Goal: Task Accomplishment & Management: Manage account settings

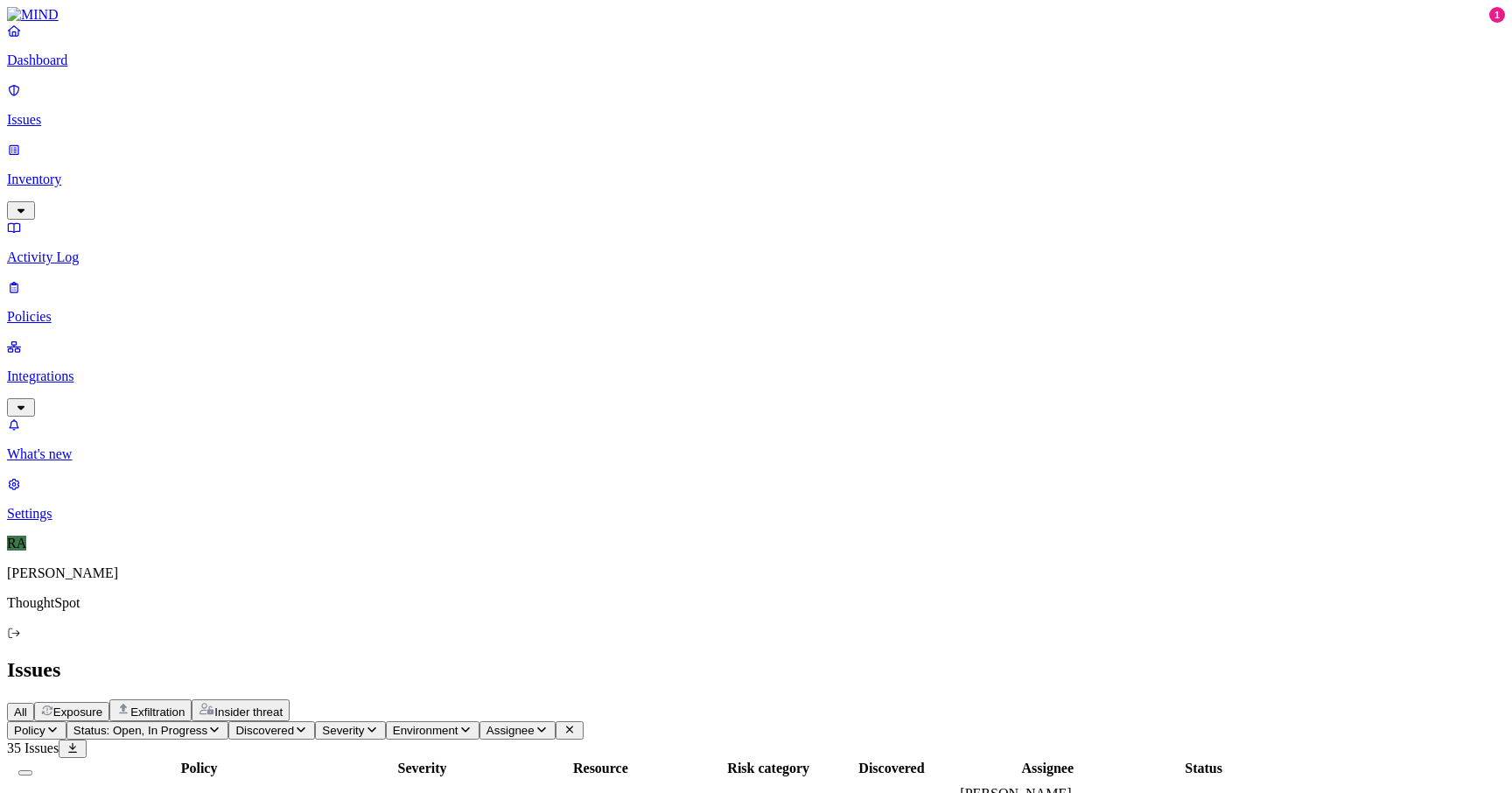
click at [185, 792] on span "Risky Users_Exfiltration" at bounding box center [114, 809] width 140 height 15
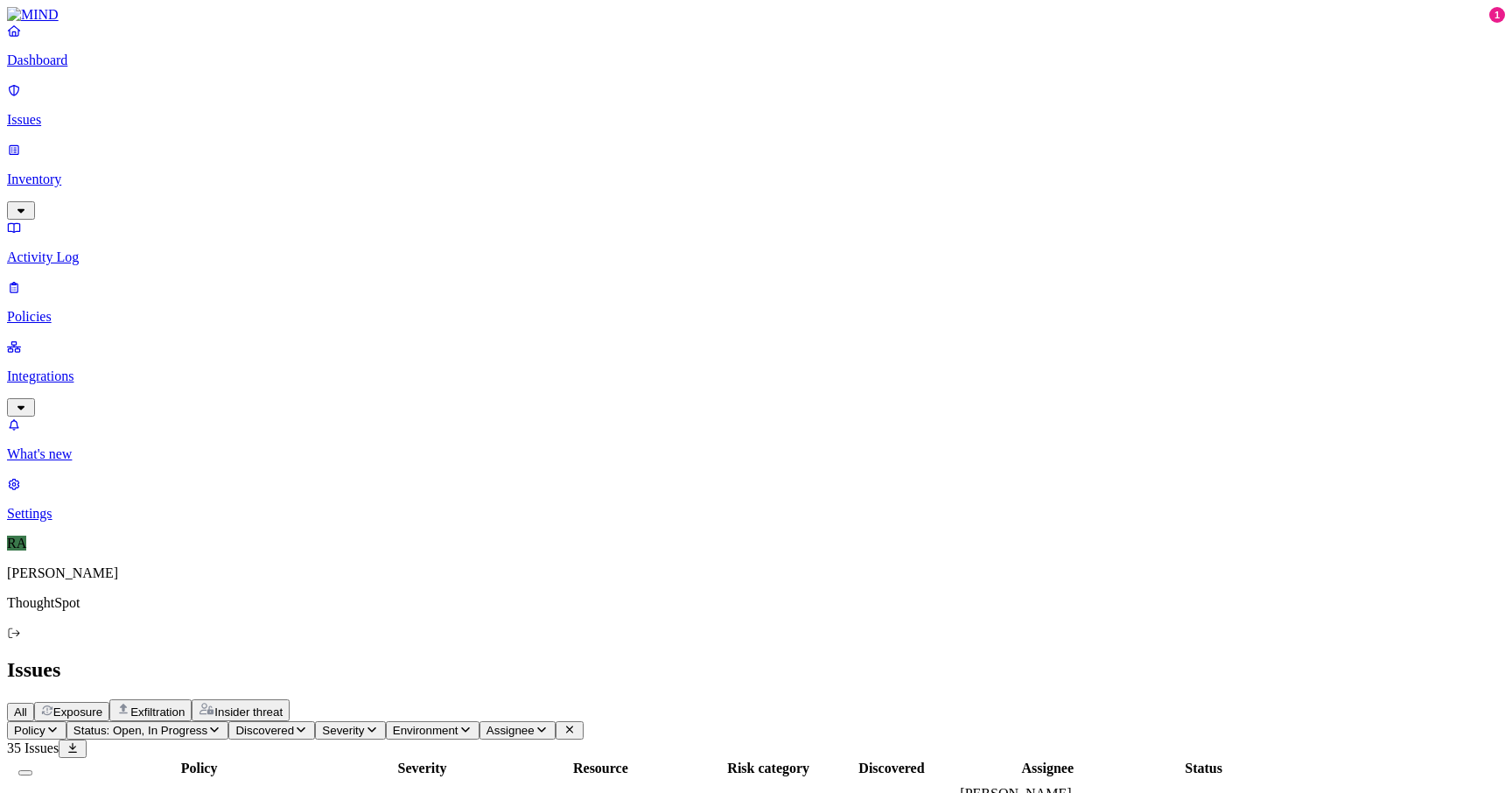
scroll to position [168, 0]
drag, startPoint x: 1181, startPoint y: 193, endPoint x: 1393, endPoint y: 193, distance: 212.0
copy span "terminal_config_package_final.tar.gz"
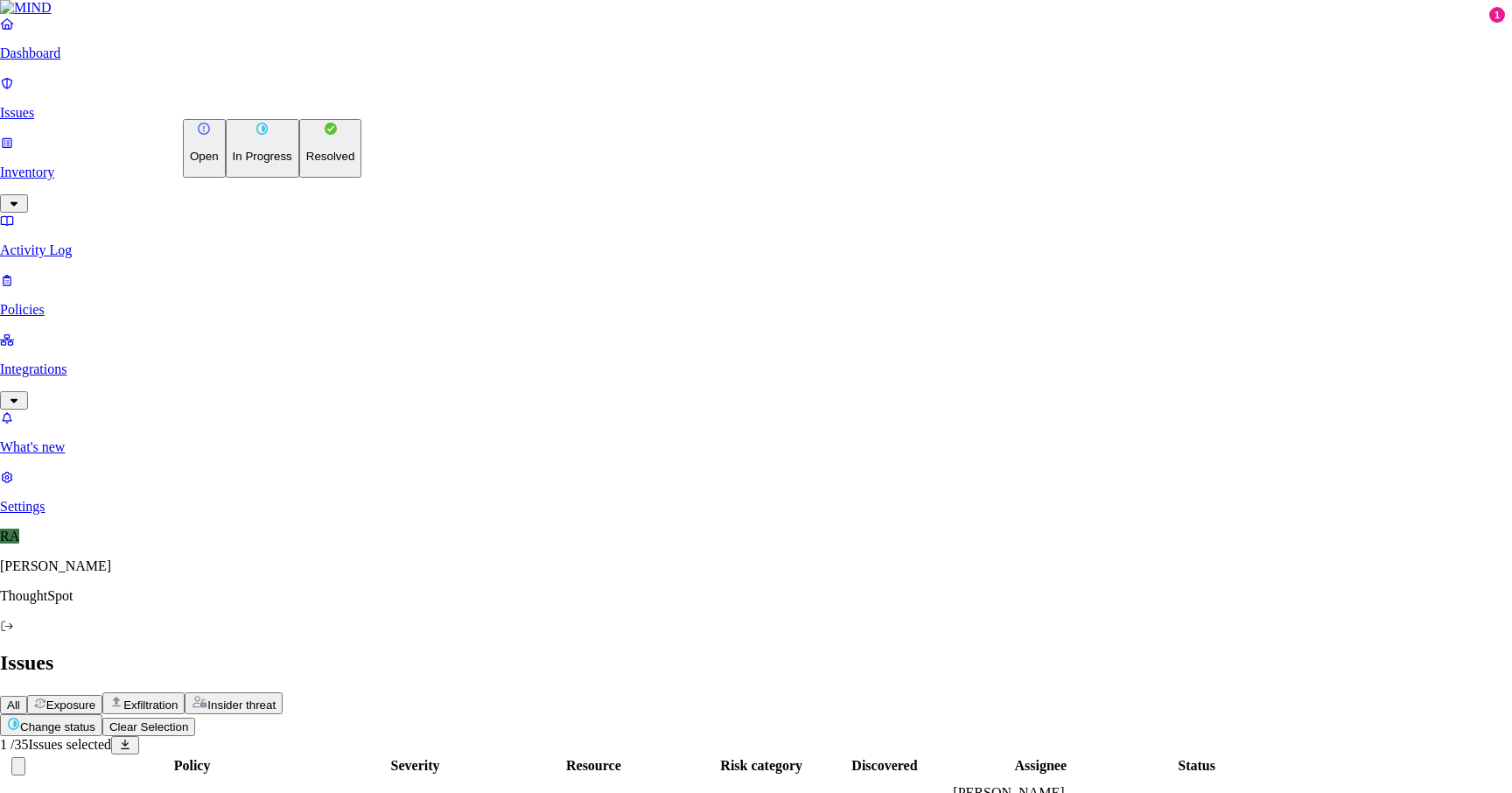
click at [299, 177] on button "Resolved" at bounding box center [330, 149] width 63 height 59
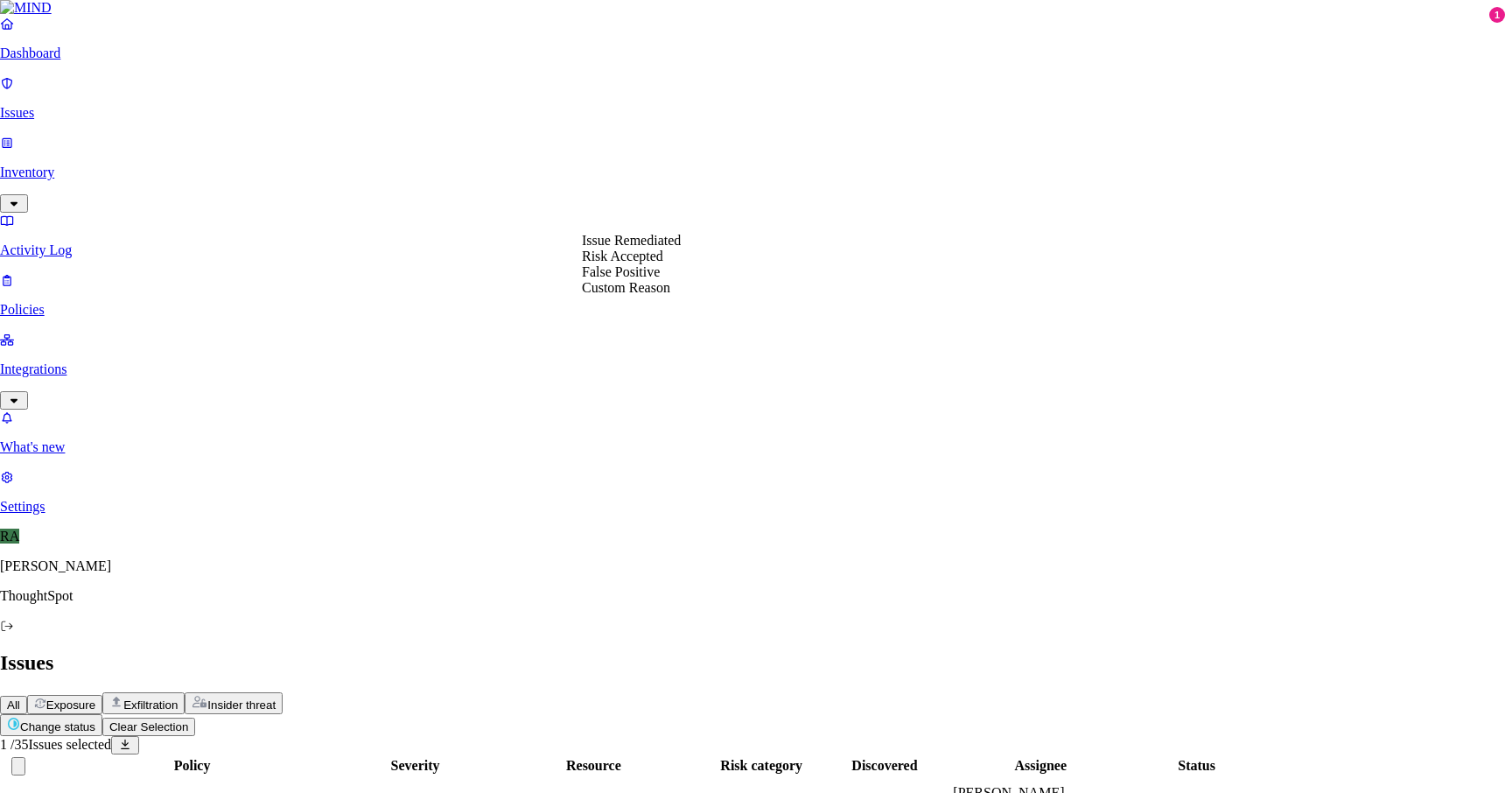
select select "Custom Reason"
drag, startPoint x: 635, startPoint y: 354, endPoint x: 690, endPoint y: 312, distance: 69.2
paste textarea "The tar file I've transferred only consists of the customisations of the termin…"
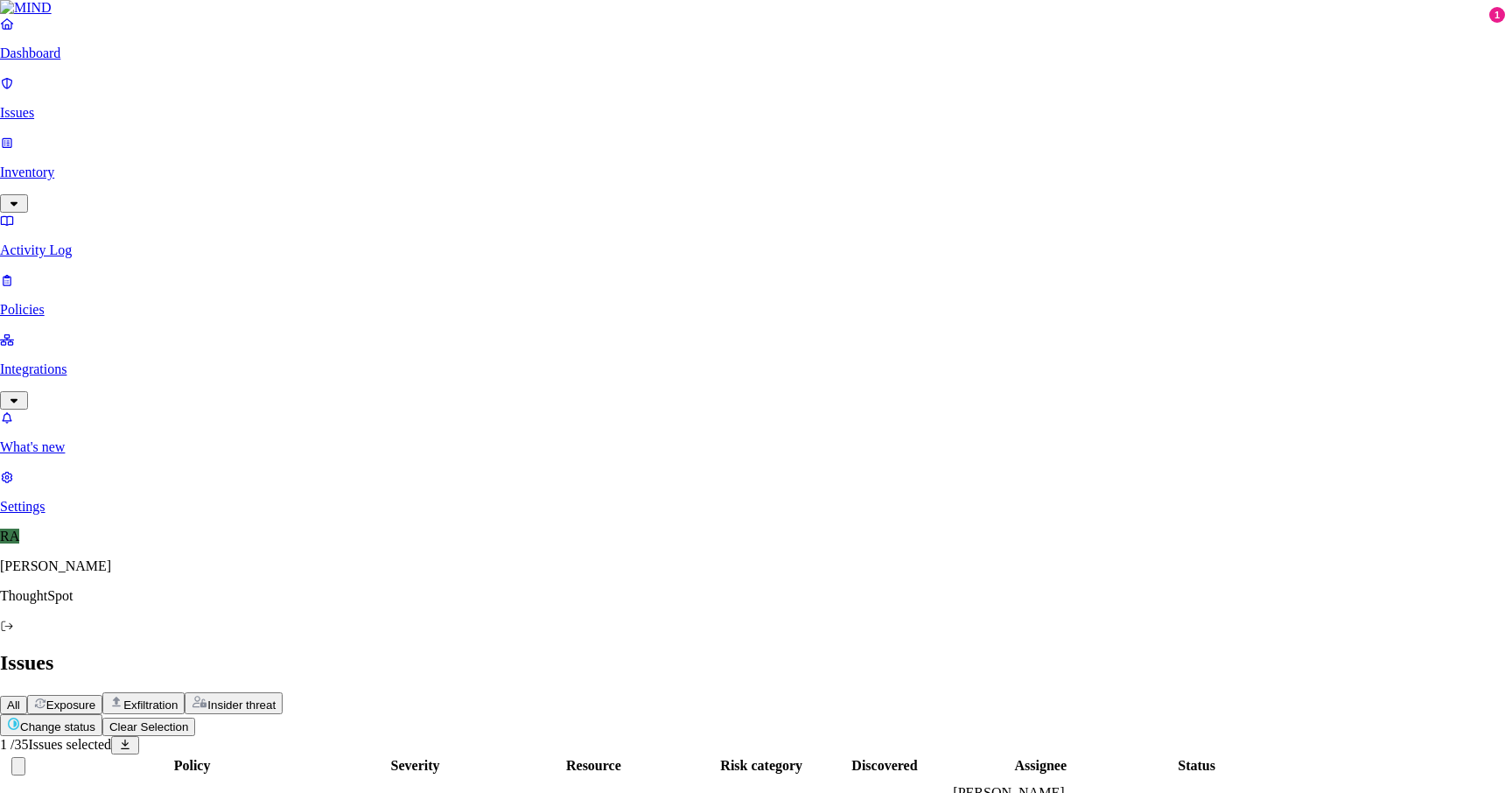
type textarea "The tar file I've transferred only consists of the customisations of the termin…"
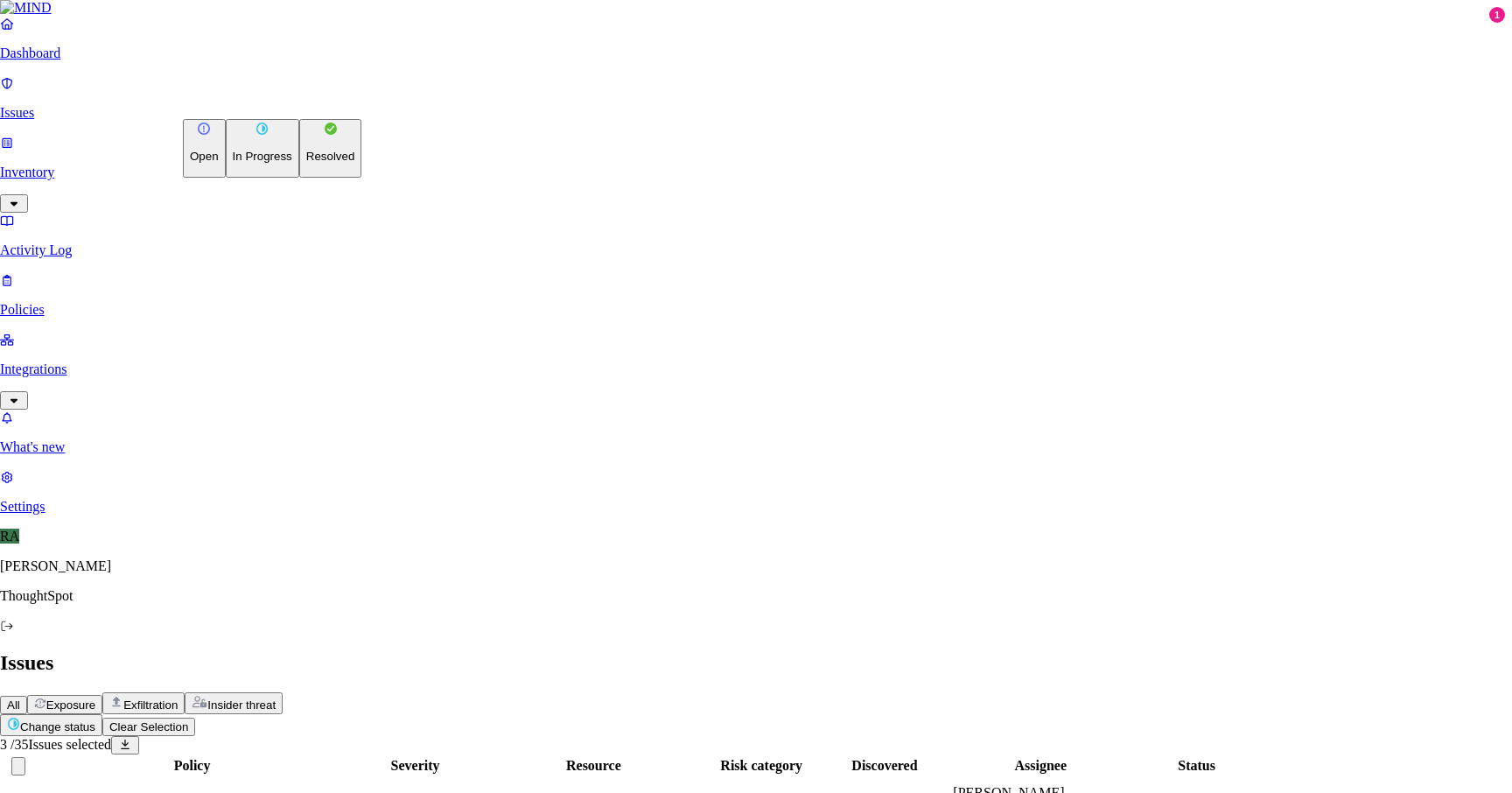
click at [306, 162] on p "Resolved" at bounding box center [330, 156] width 49 height 13
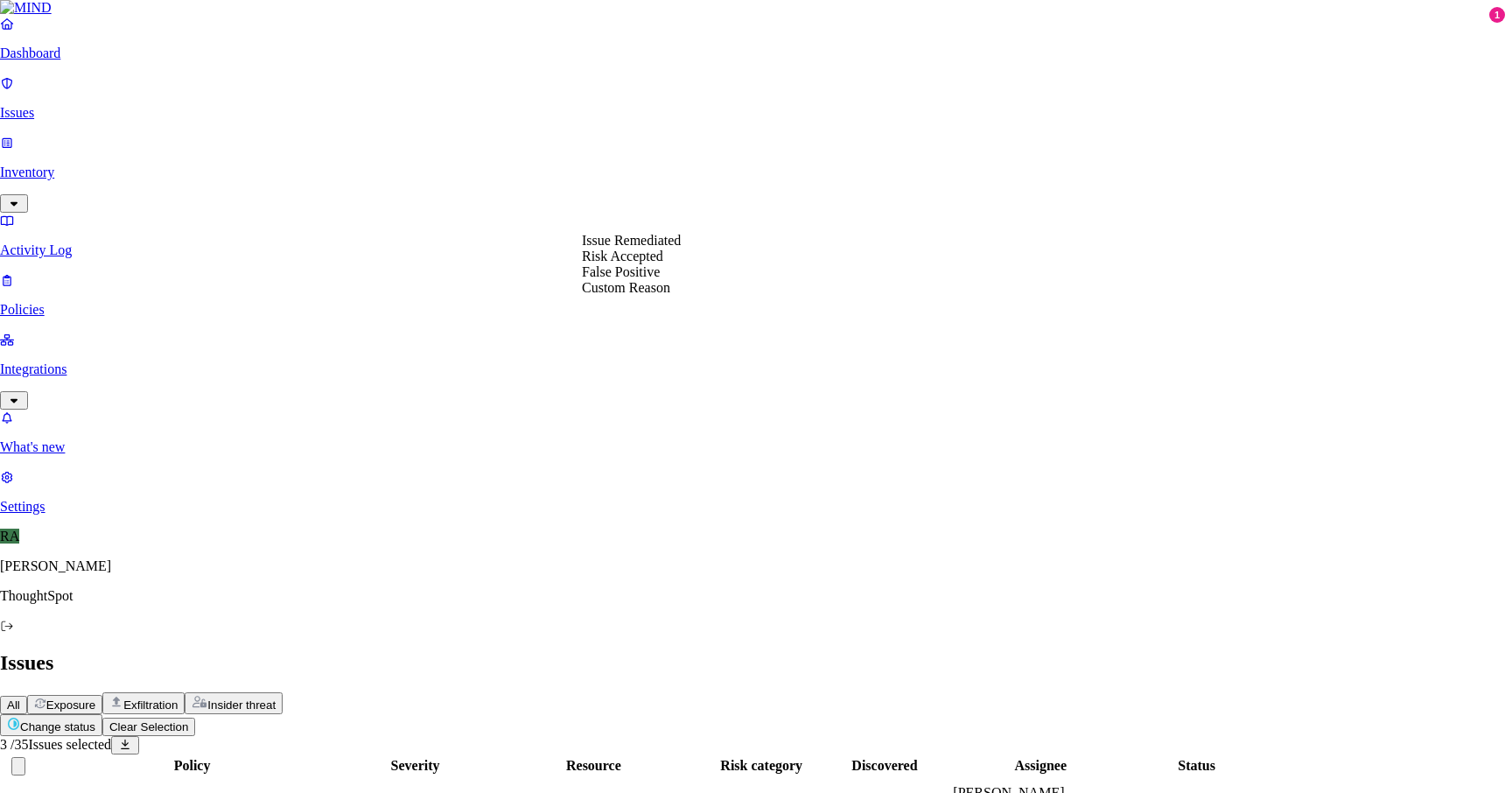
select select "Custom Reason"
type textarea "Personal files"
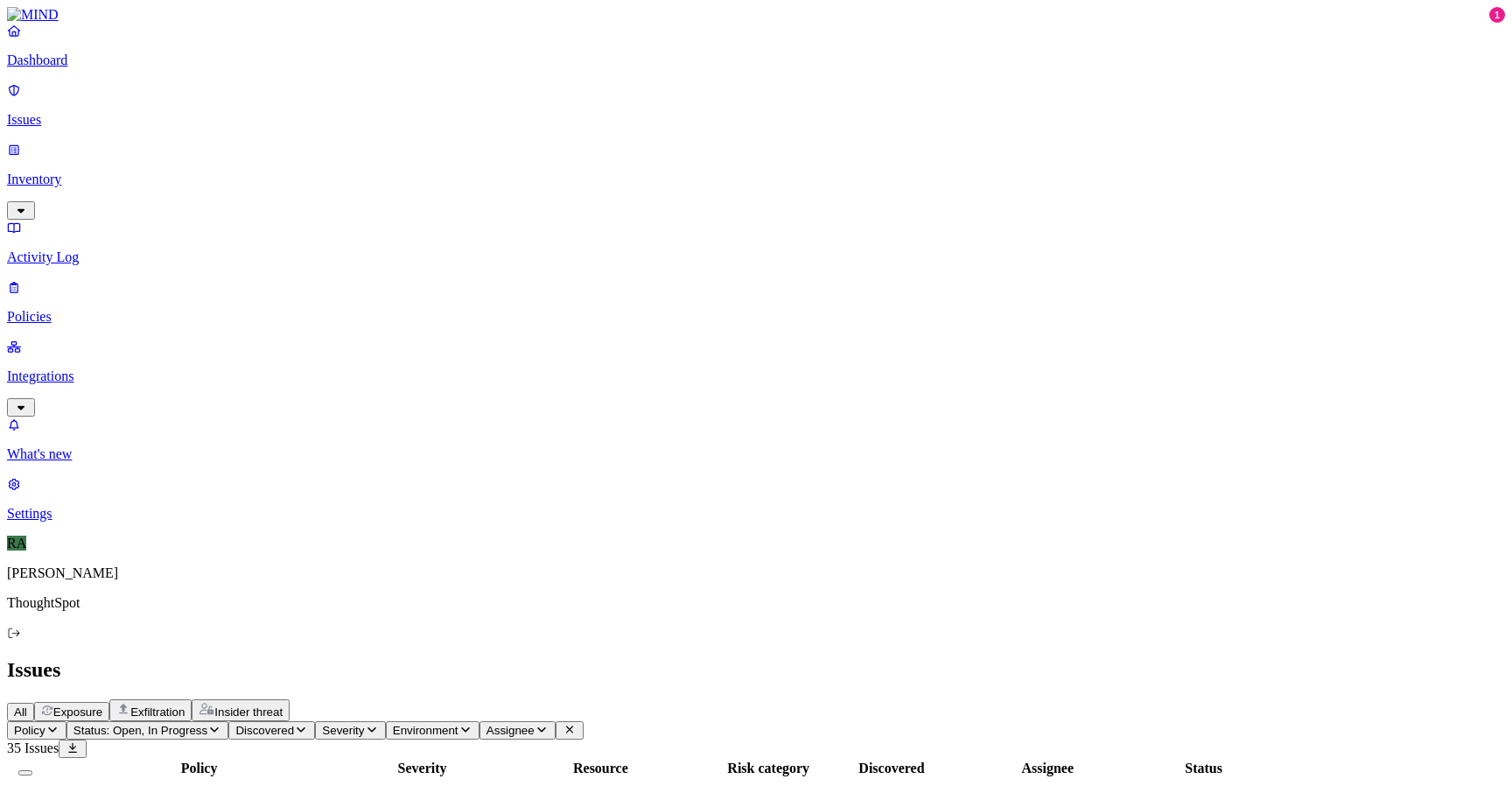
drag, startPoint x: 1389, startPoint y: 745, endPoint x: 1215, endPoint y: 761, distance: 174.7
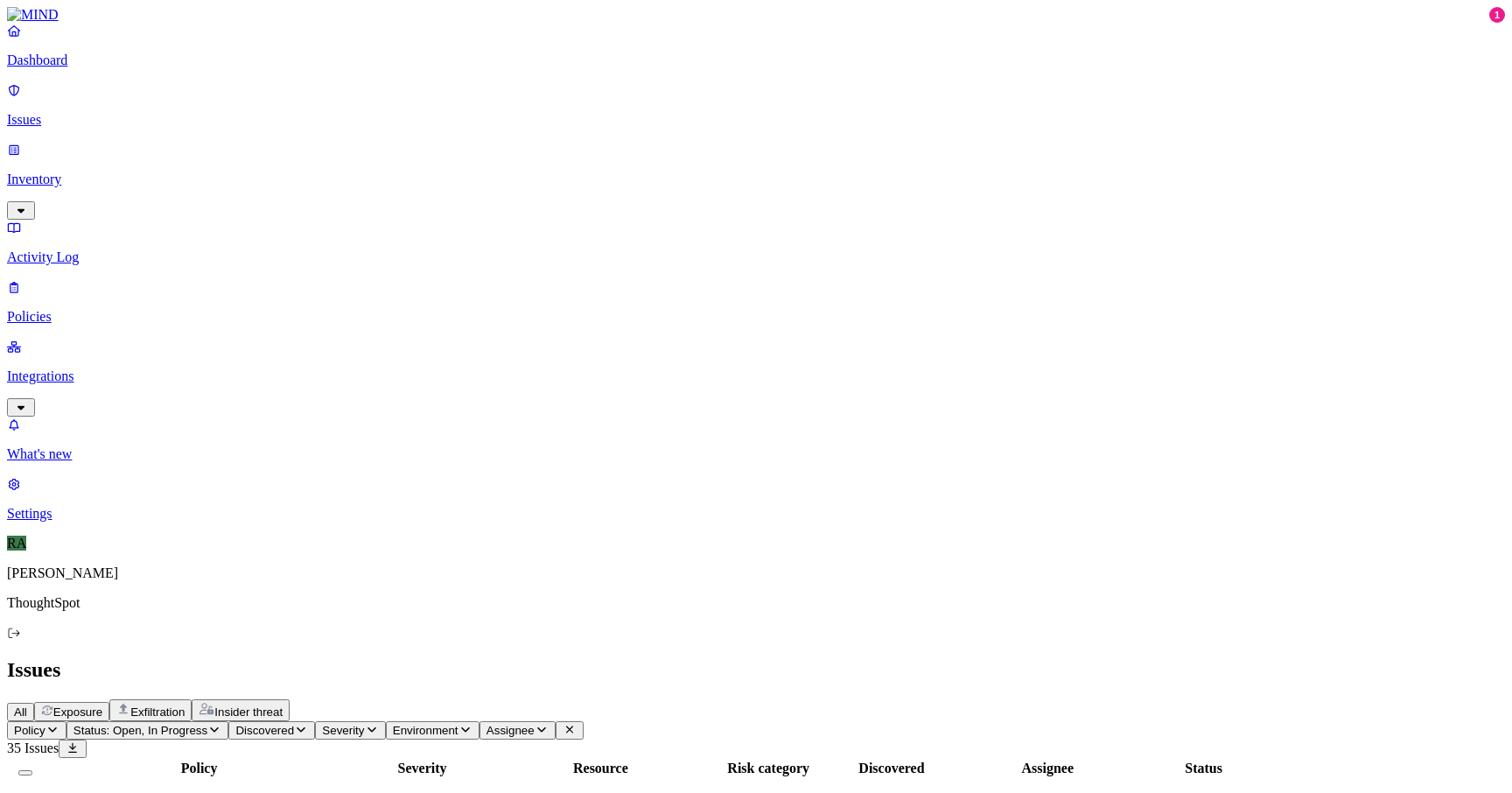
copy span "ts copy paste to check if model exist or not on c..."
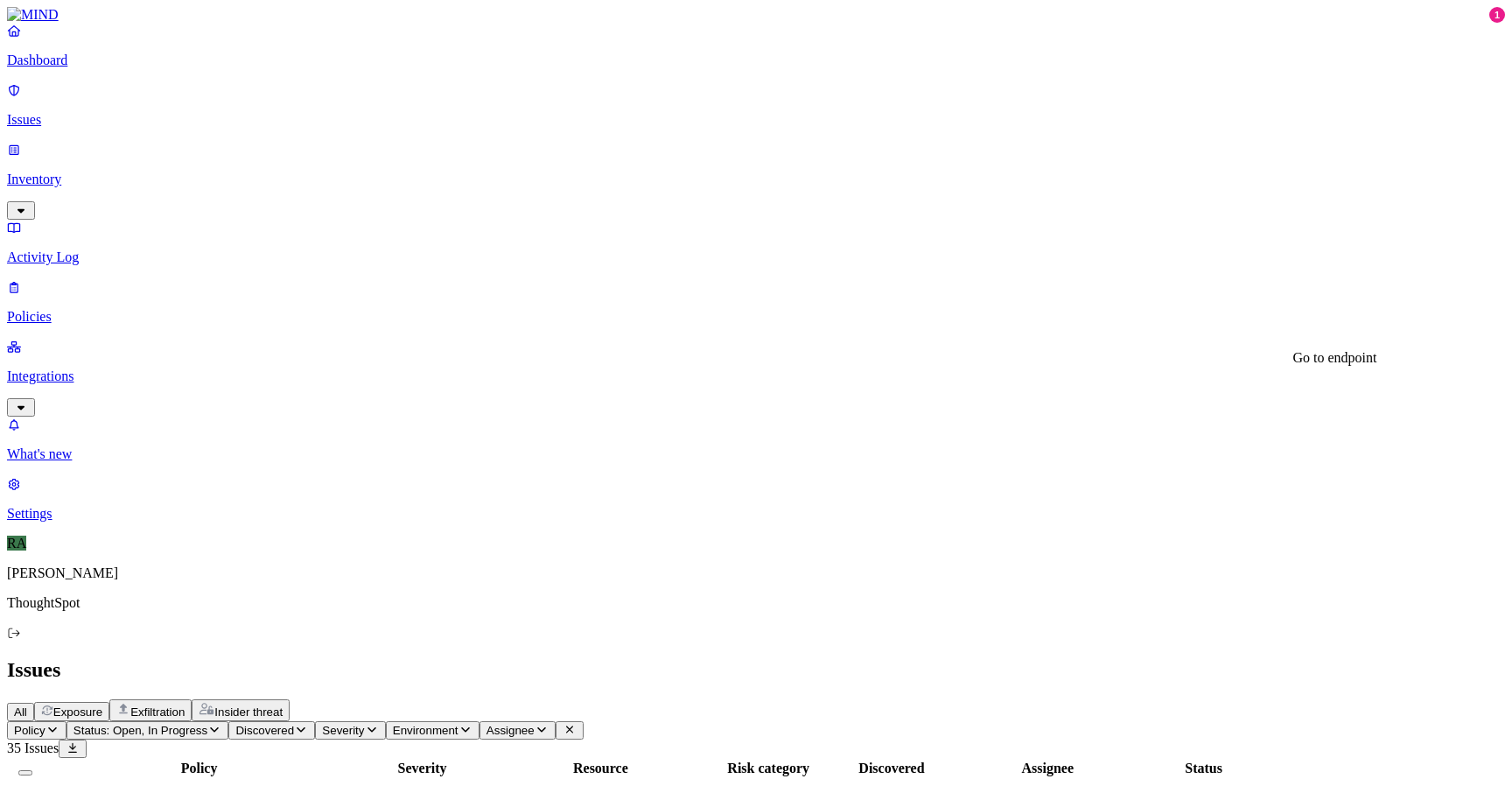
scroll to position [231, 0]
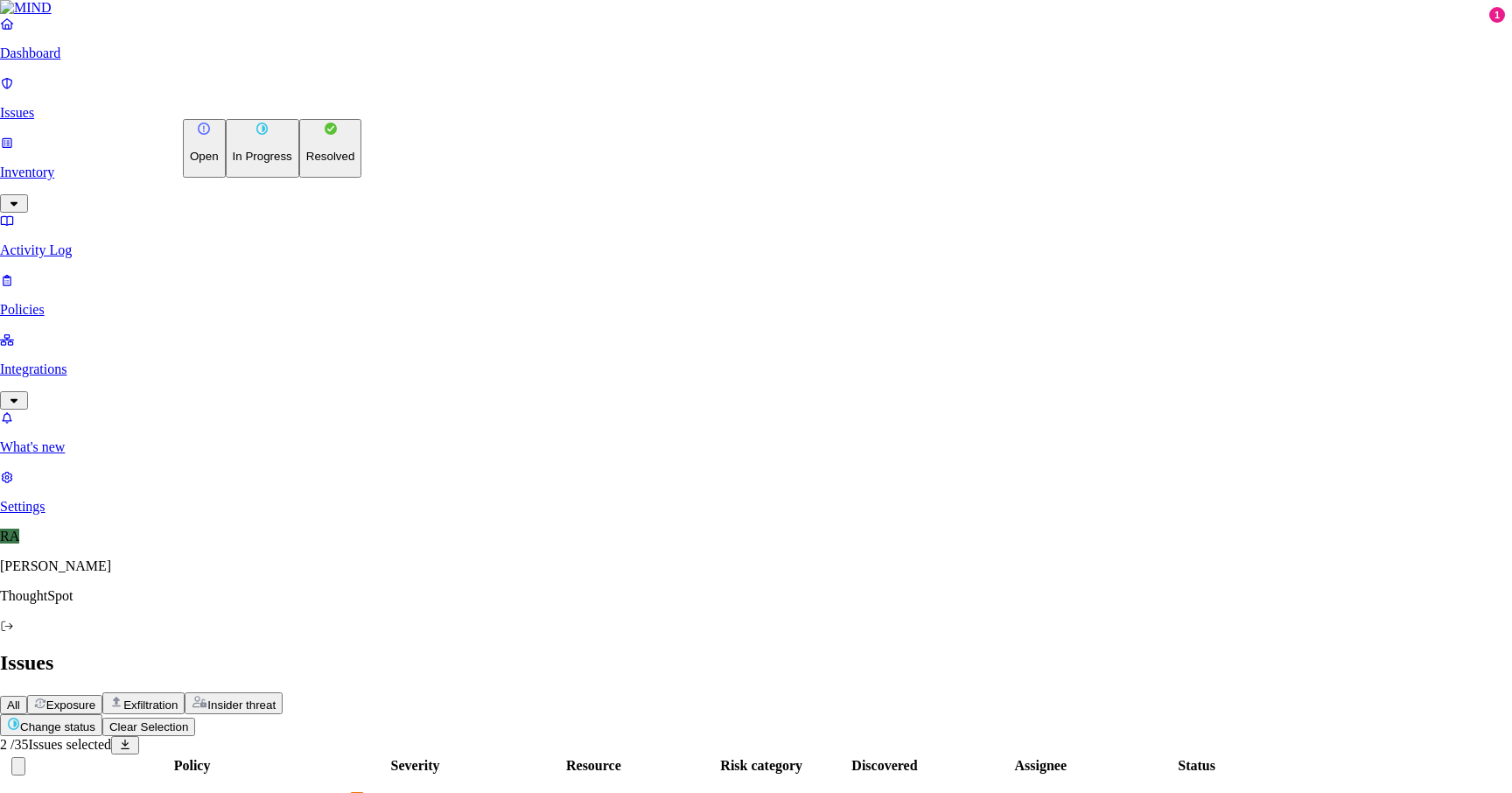
click at [299, 177] on button "Resolved" at bounding box center [330, 149] width 63 height 59
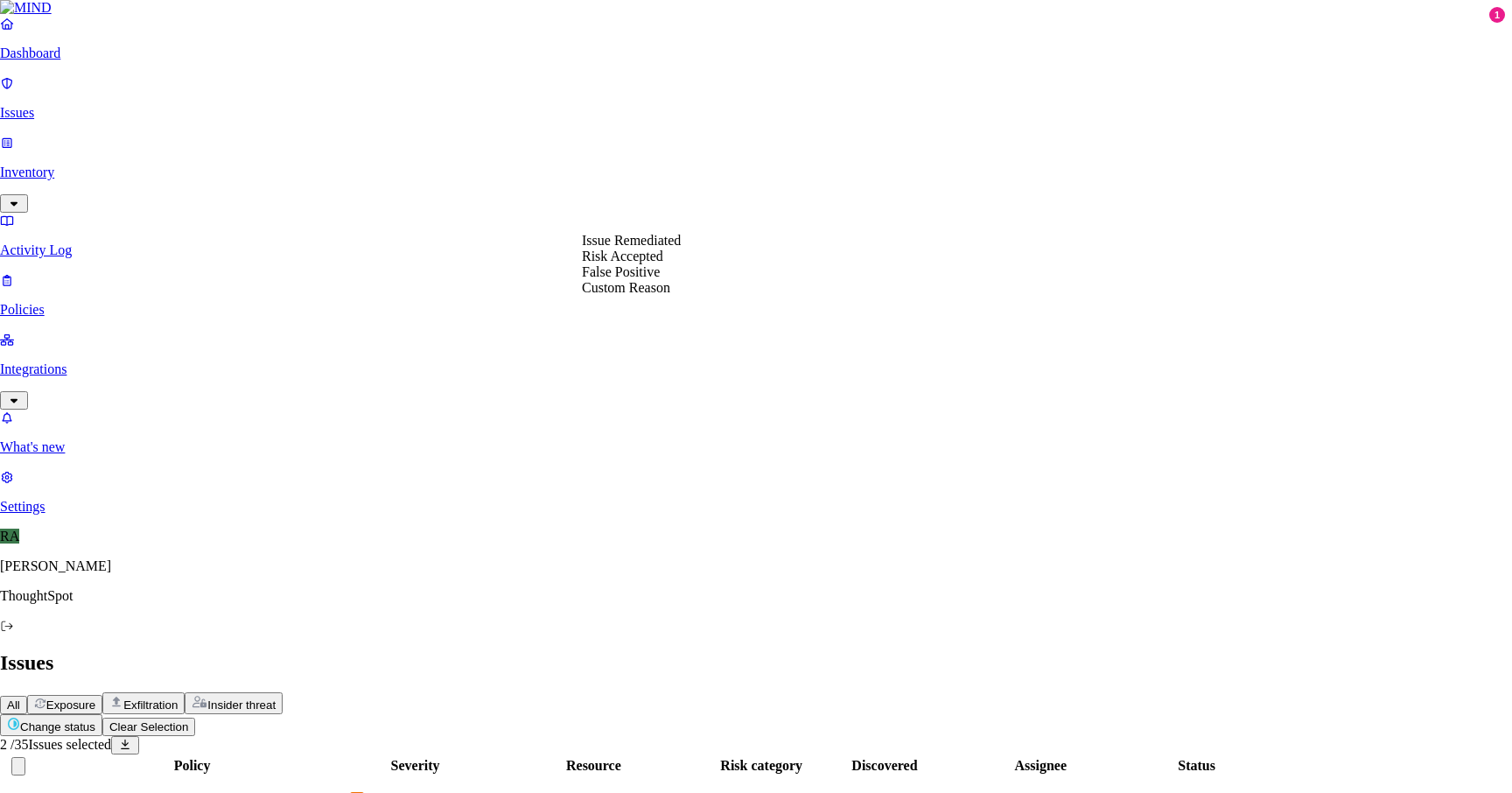
select select "Custom Reason"
paste textarea "ts copy paste to check if model exist or not on c..."
type textarea "ts copy paste to check if model exist or not on cluster and migration purpose"
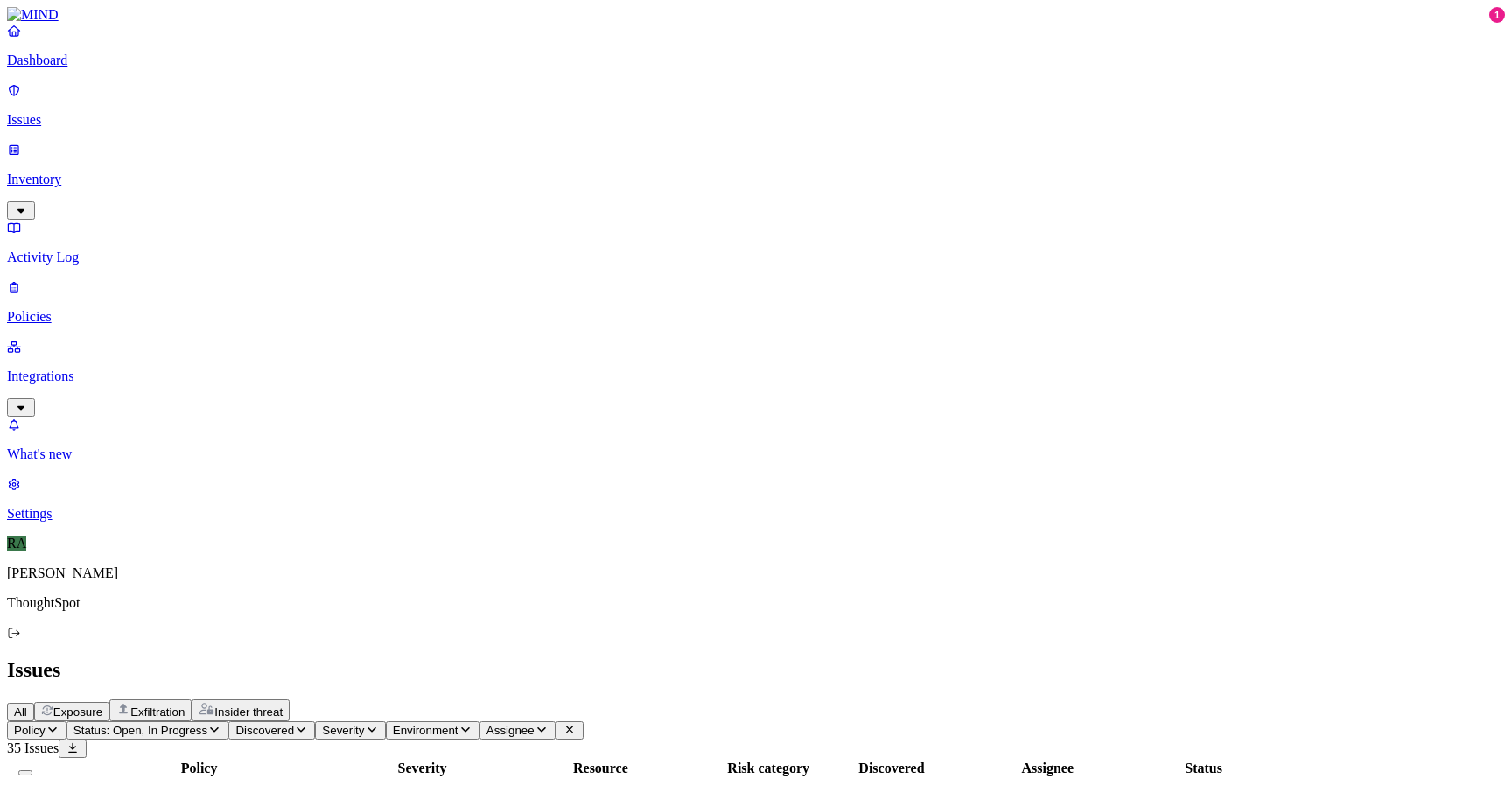
click at [354, 779] on td "Secrets detected in resource" at bounding box center [198, 801] width 311 height 45
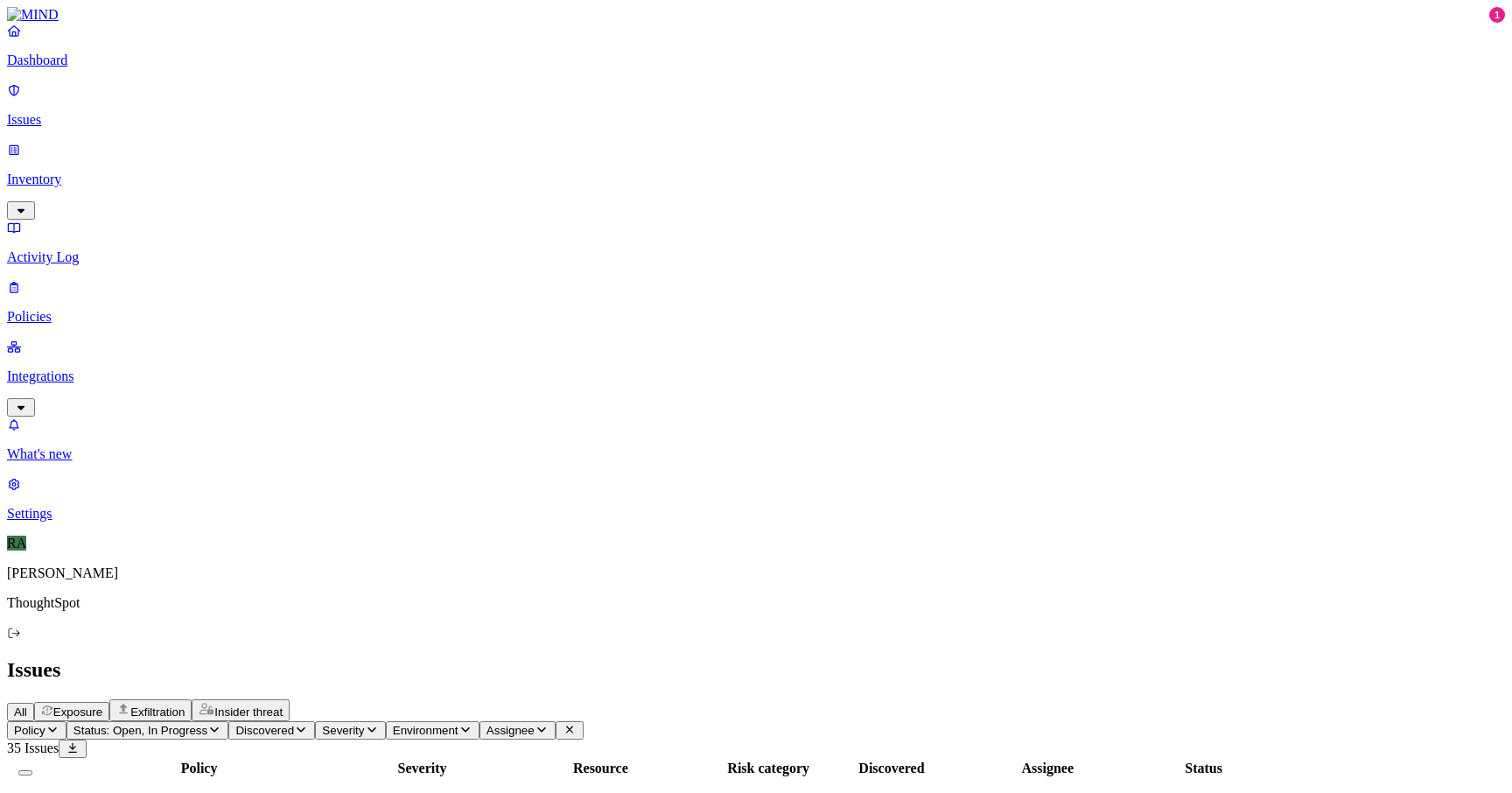
click at [712, 779] on td "image.png" at bounding box center [601, 801] width 222 height 45
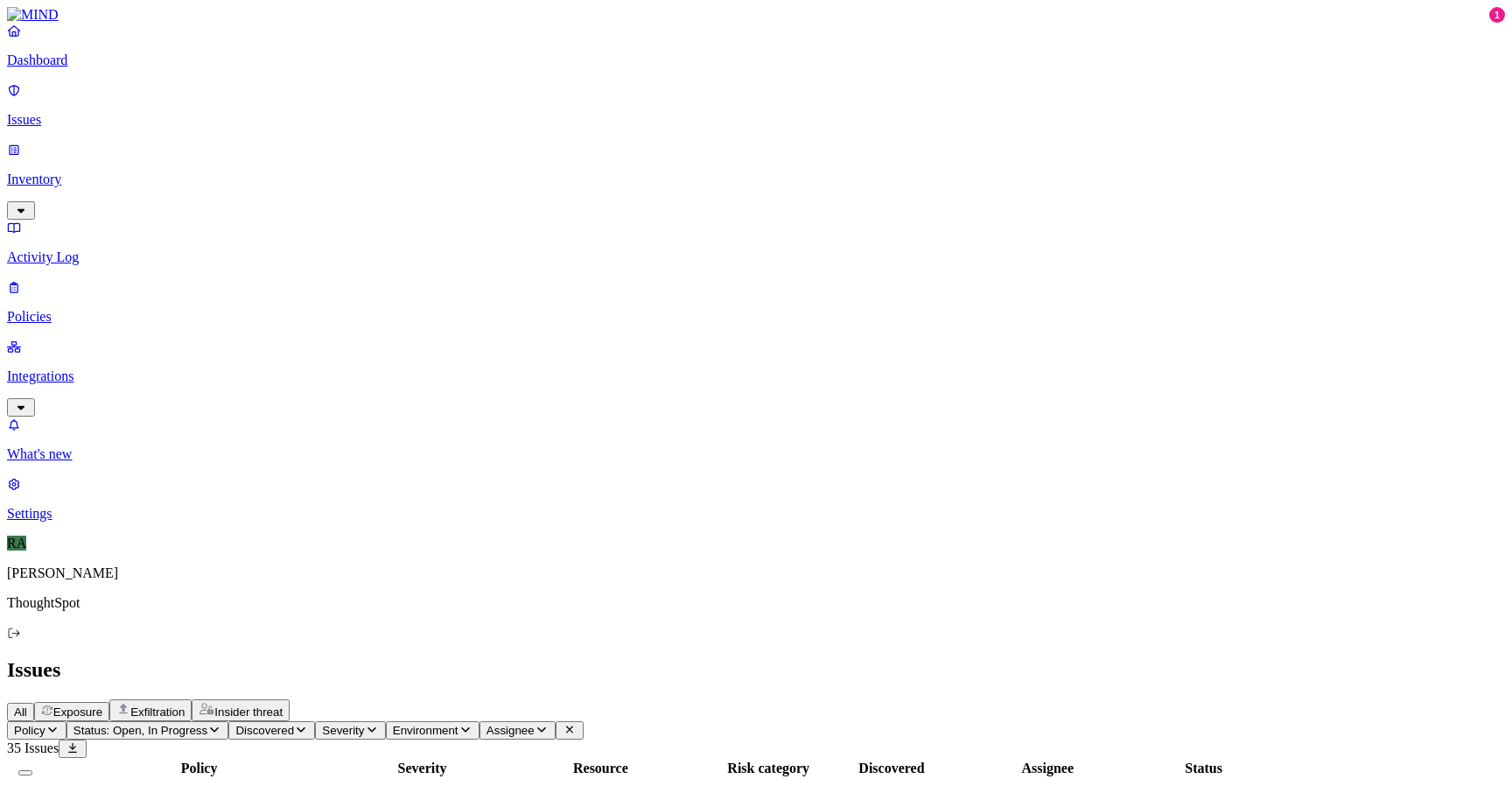
click at [24, 792] on button "Select row" at bounding box center [16, 806] width 14 height 6
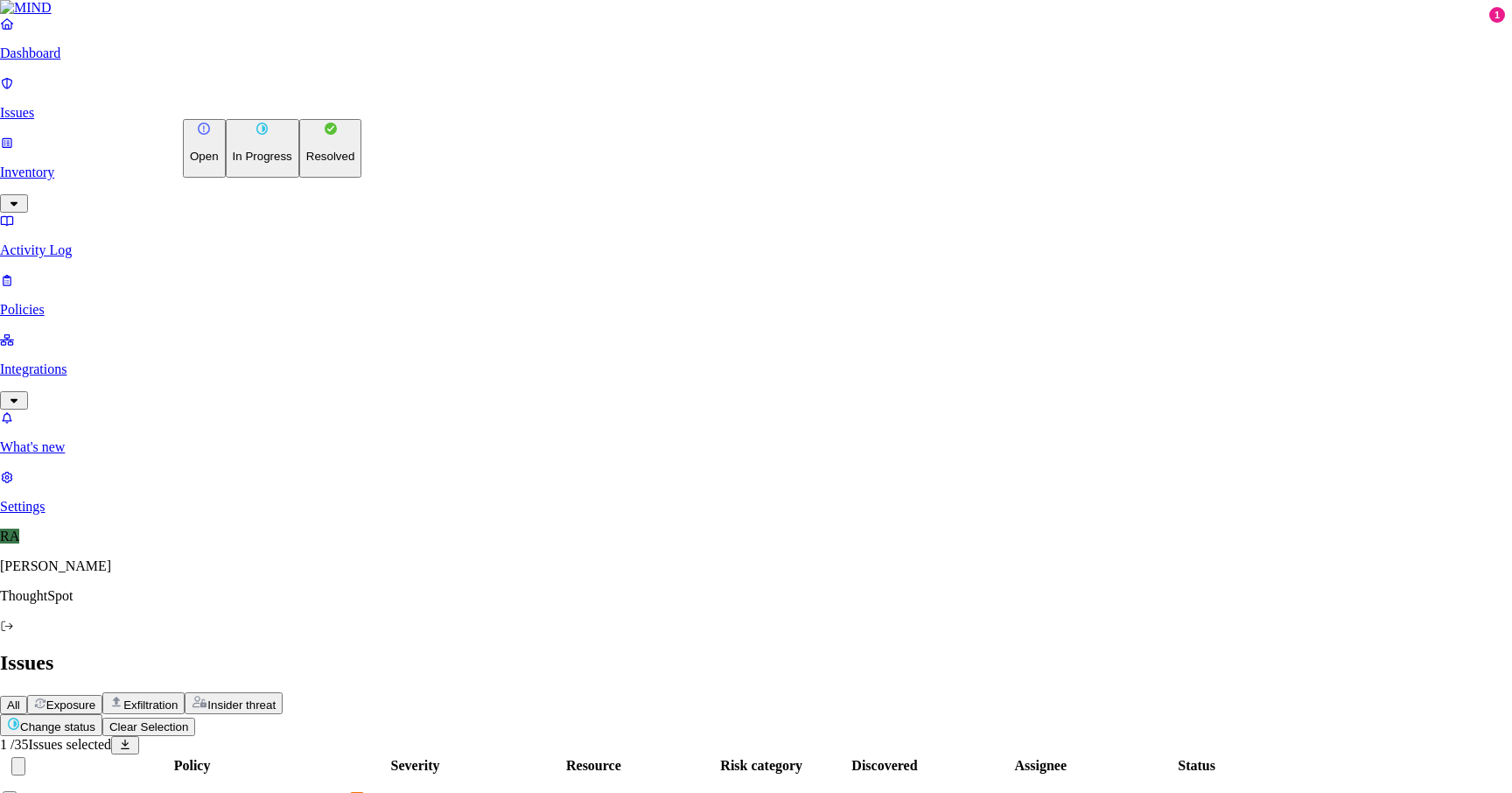
click at [306, 162] on p "Resolved" at bounding box center [330, 156] width 49 height 13
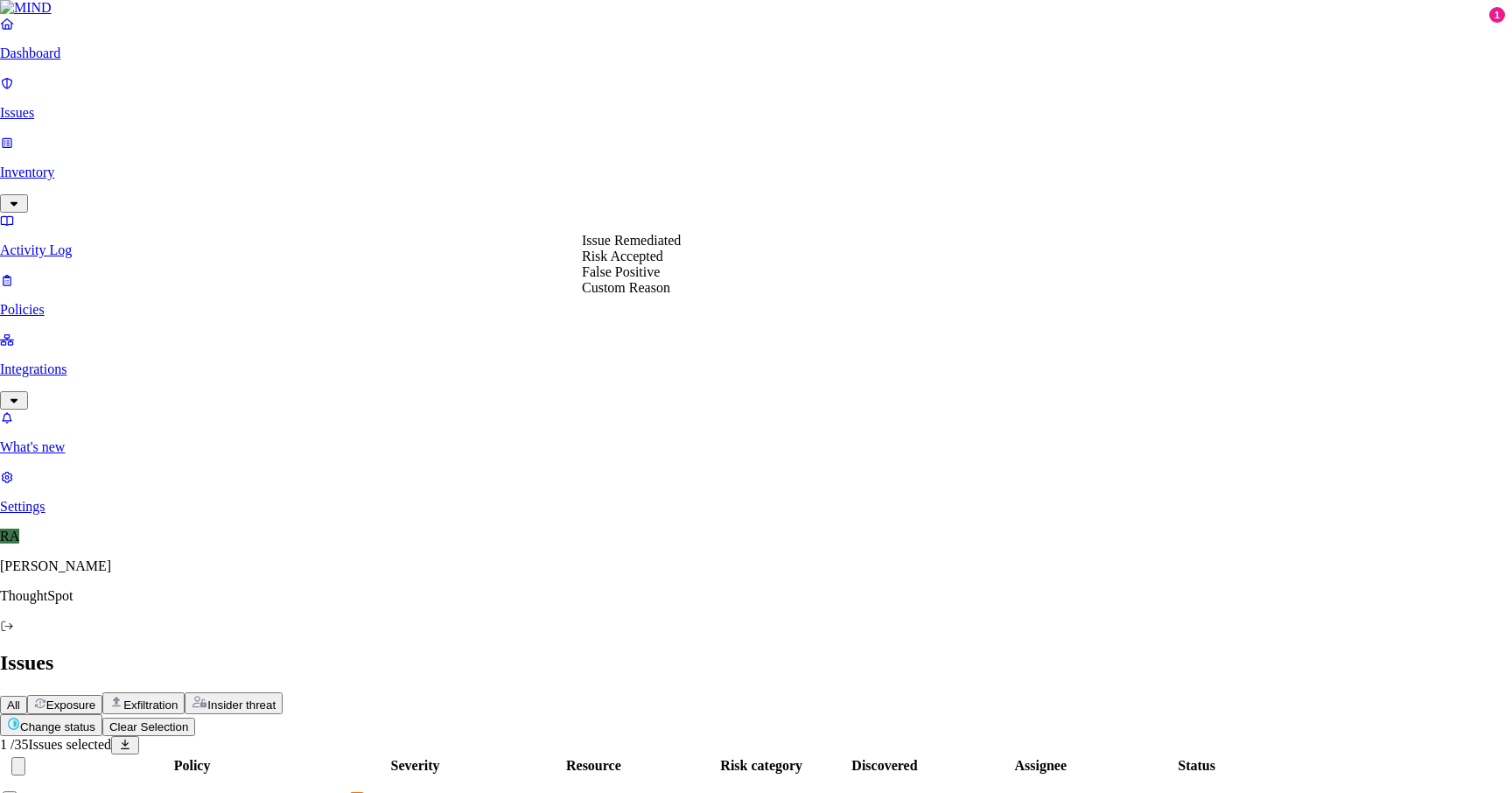
select select "Issue Remediated"
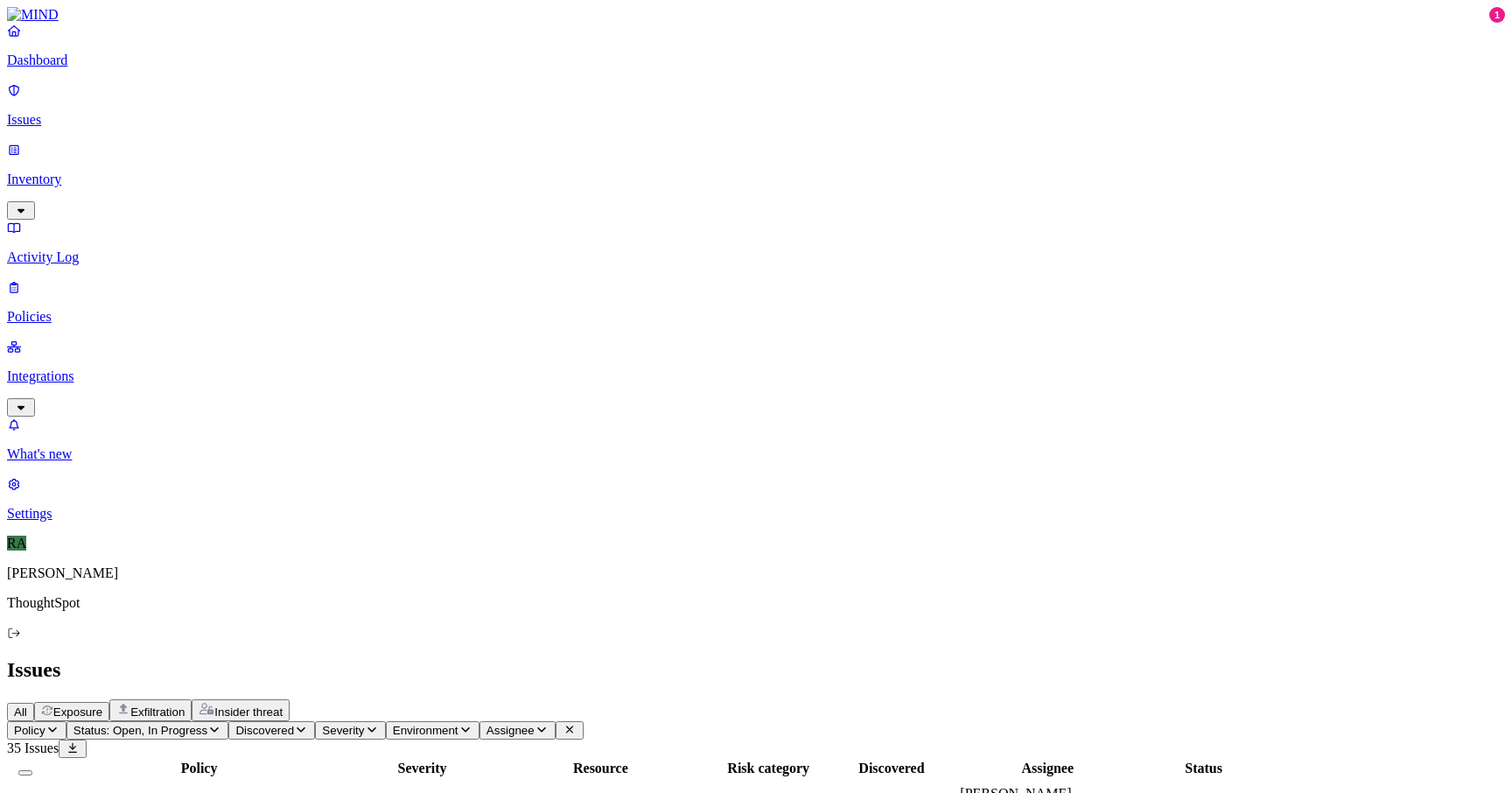
click at [223, 792] on span "Suspicious downloads by a user" at bounding box center [133, 809] width 178 height 15
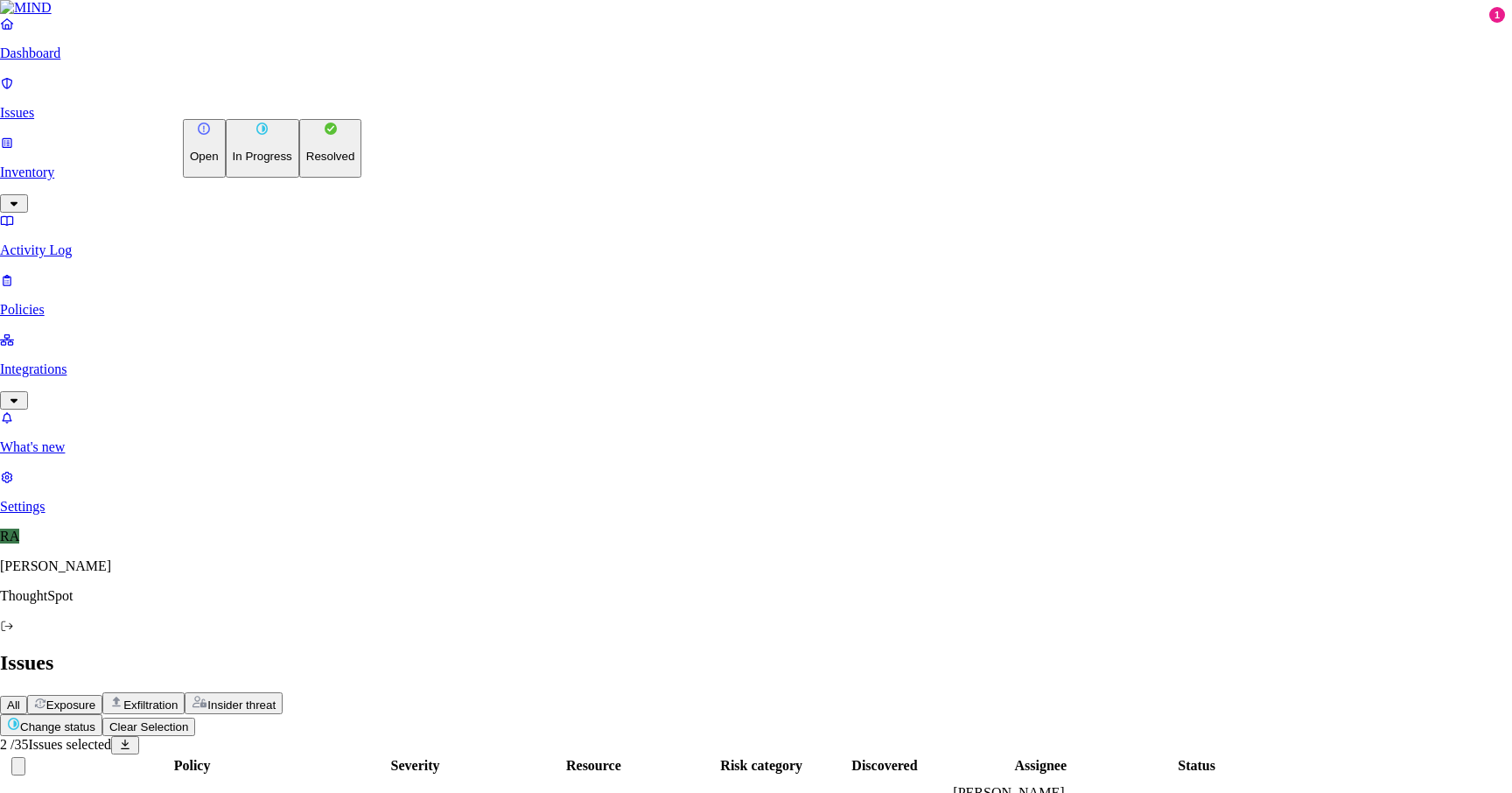
click at [306, 162] on p "Resolved" at bounding box center [330, 156] width 49 height 13
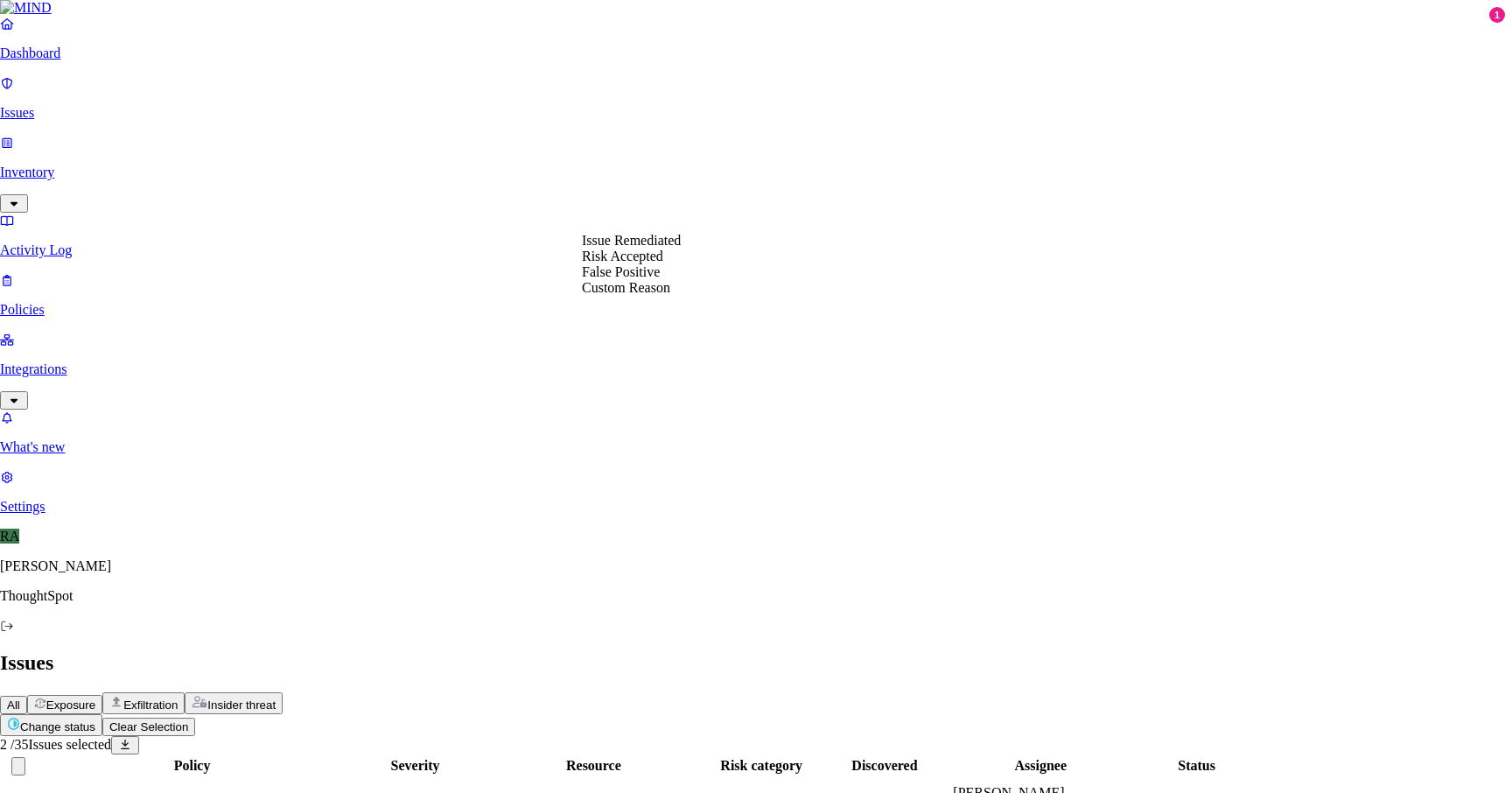
select select "Custom Reason"
type textarea "Facilities team member and nothing sensitive data"
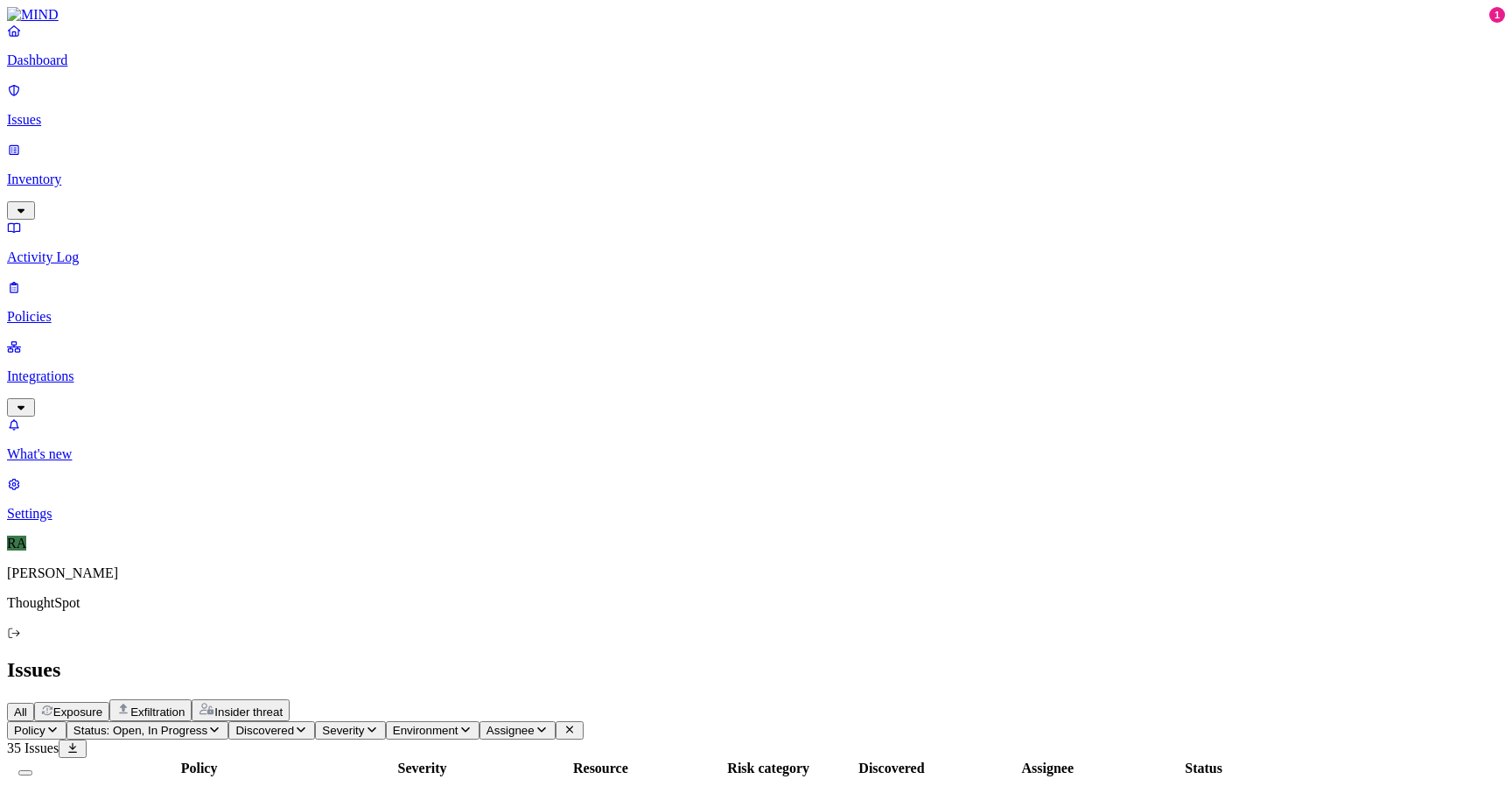
click at [200, 792] on span "Secrets detected in resource" at bounding box center [122, 801] width 156 height 15
click at [24, 792] on button "Select row" at bounding box center [16, 806] width 14 height 6
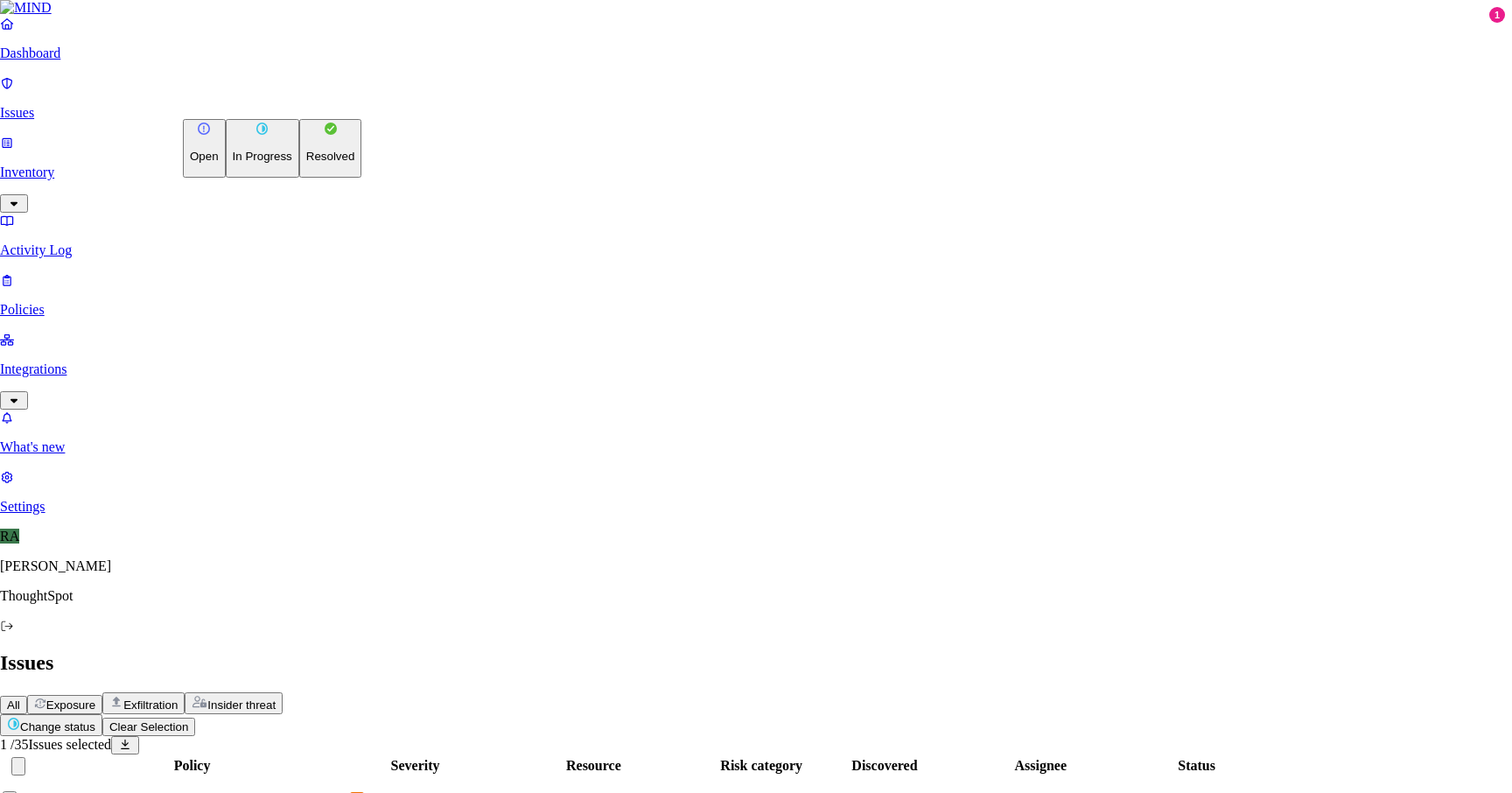
click at [306, 162] on p "Resolved" at bounding box center [330, 156] width 49 height 13
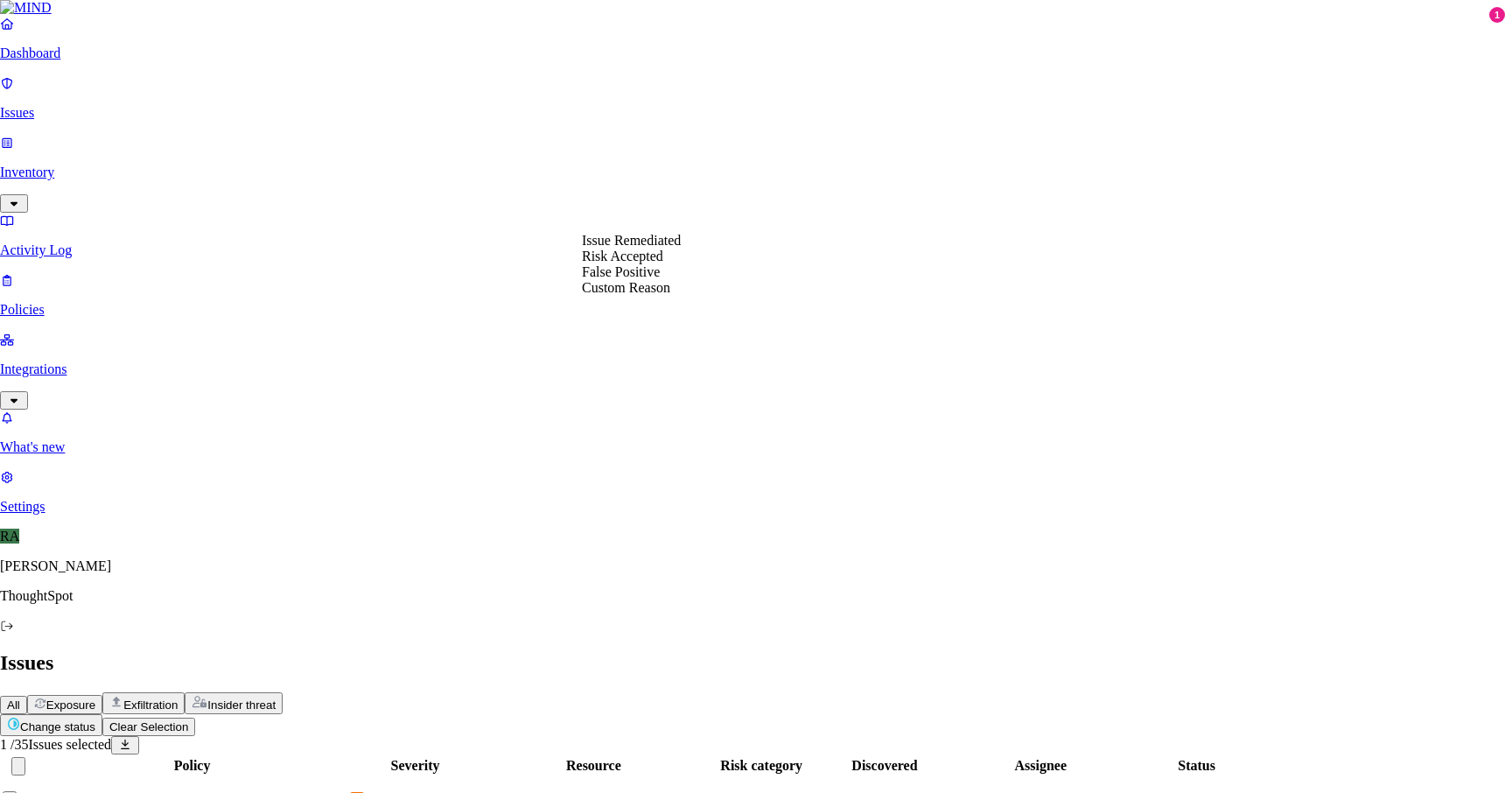
click at [681, 295] on div "Issue Remediated Risk Accepted False Positive Custom Reason" at bounding box center [630, 264] width 99 height 63
select select "Custom Reason"
type textarea "restrictions has placed"
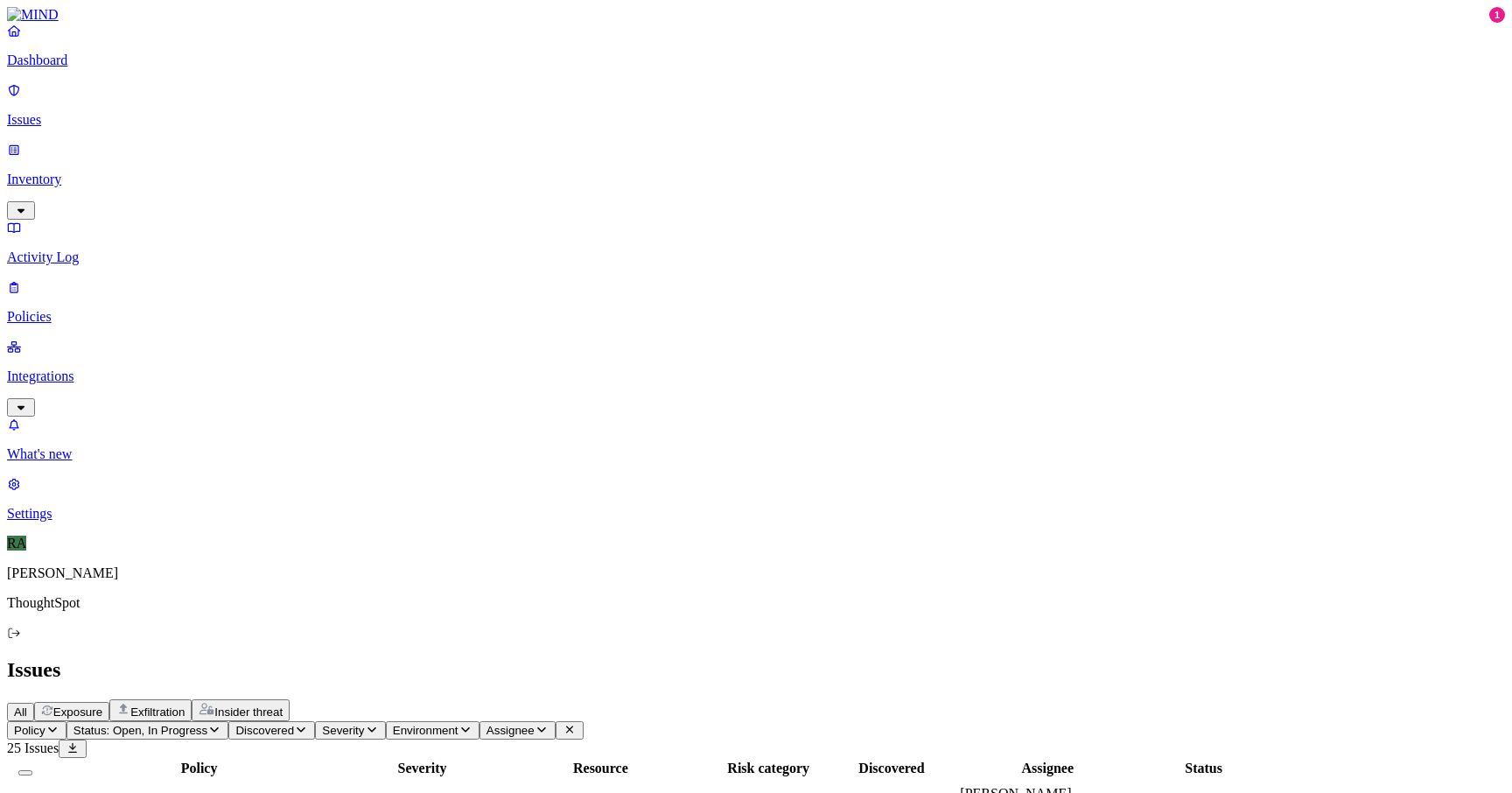
scroll to position [320, 0]
drag, startPoint x: 1137, startPoint y: 622, endPoint x: 1212, endPoint y: 626, distance: 75.1
drag, startPoint x: 1170, startPoint y: 192, endPoint x: 1464, endPoint y: 192, distance: 294.0
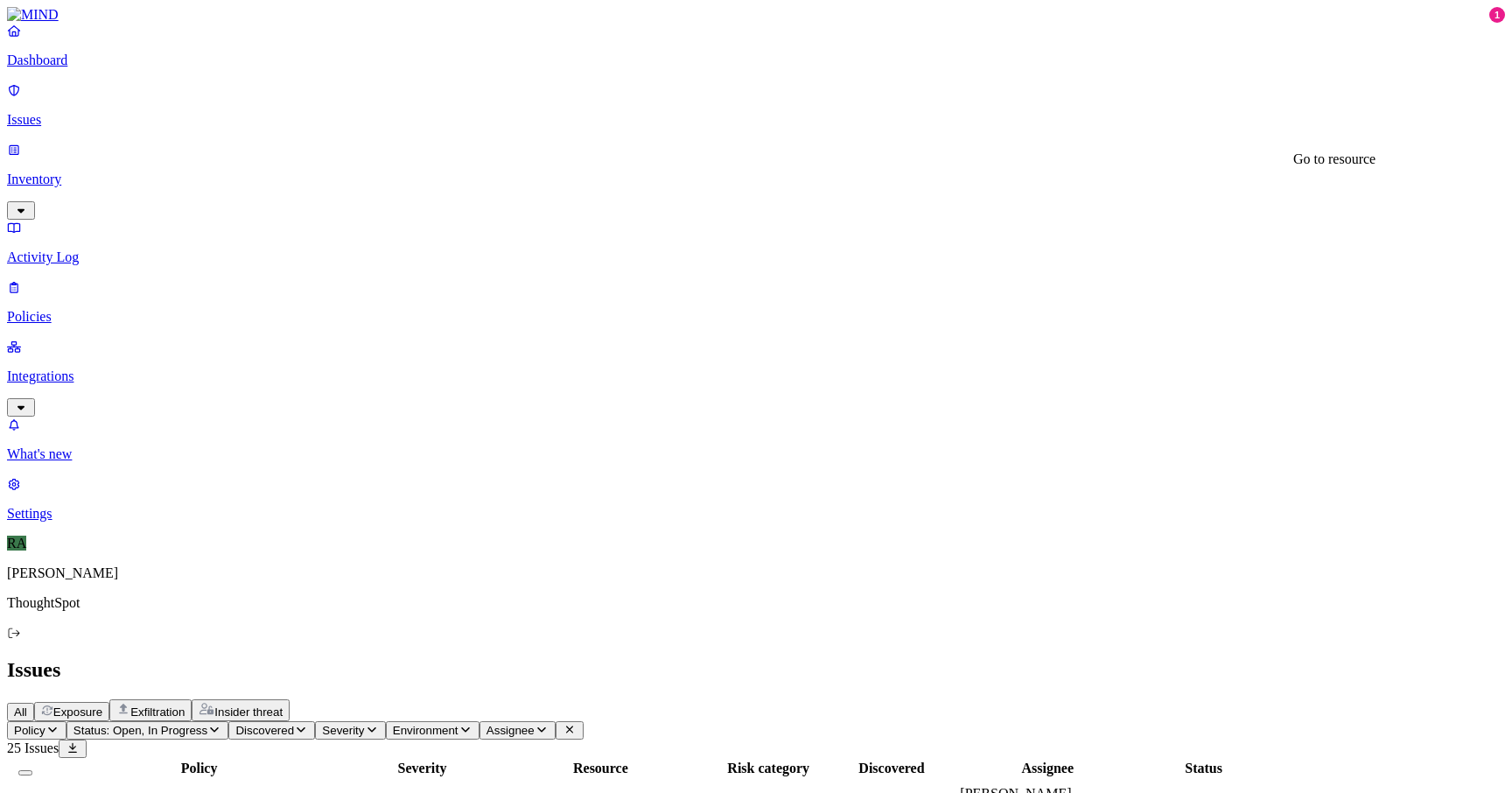
copy div "Copy of [DOMAIN_NAME] - [DATE] 10:19 PM"
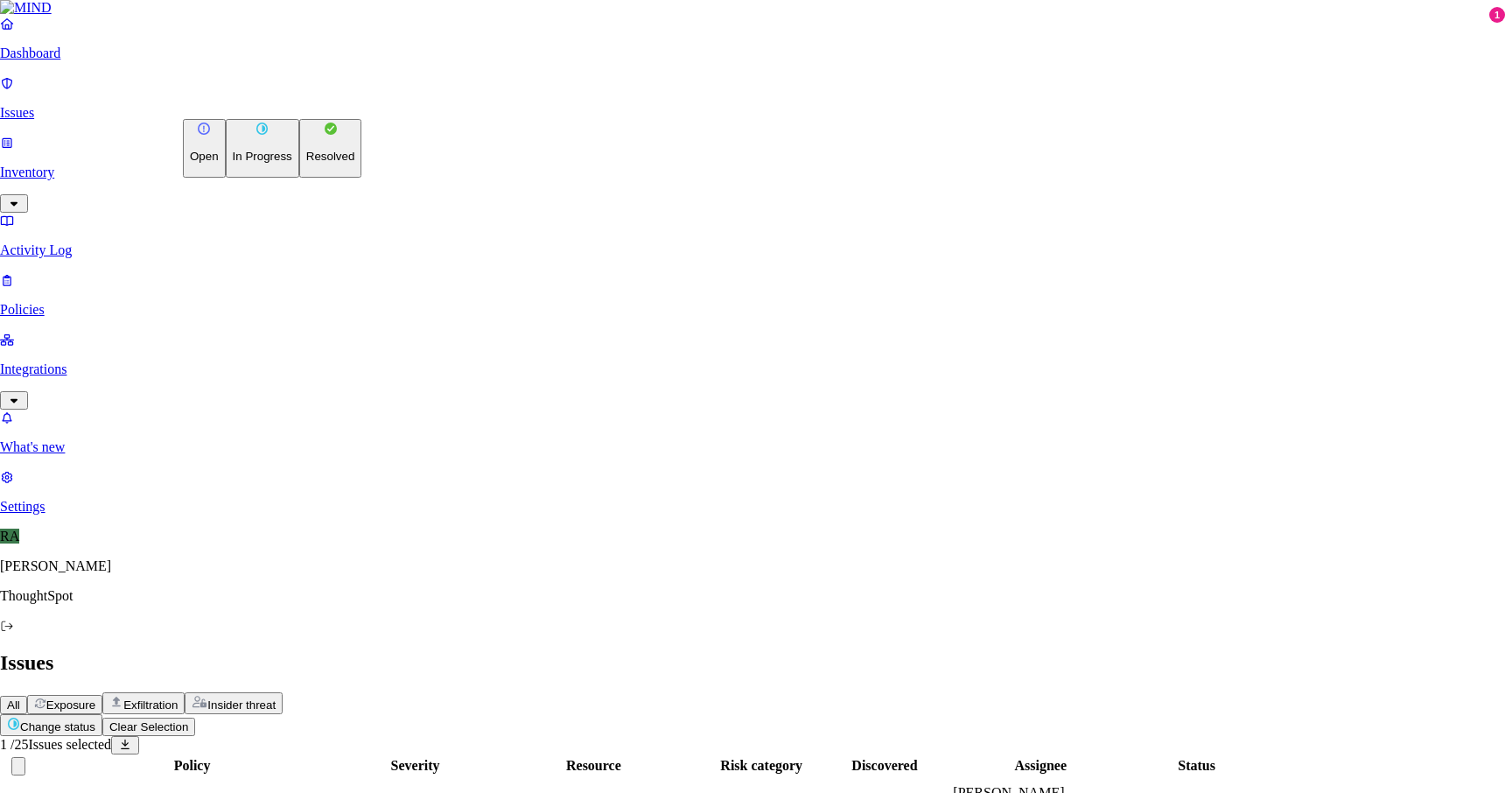
click at [306, 162] on p "Resolved" at bounding box center [330, 156] width 49 height 13
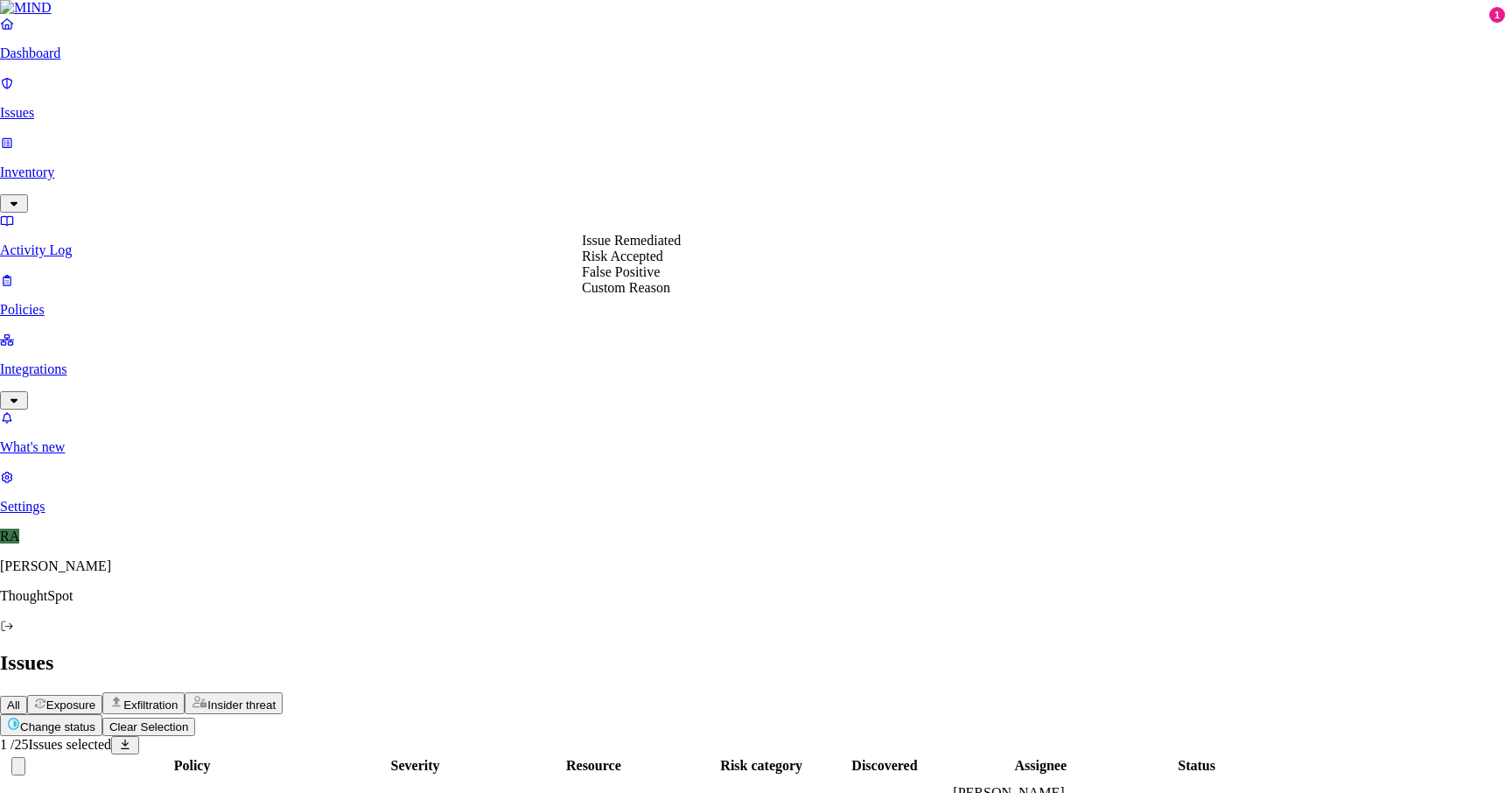
select select "Risk Accepted"
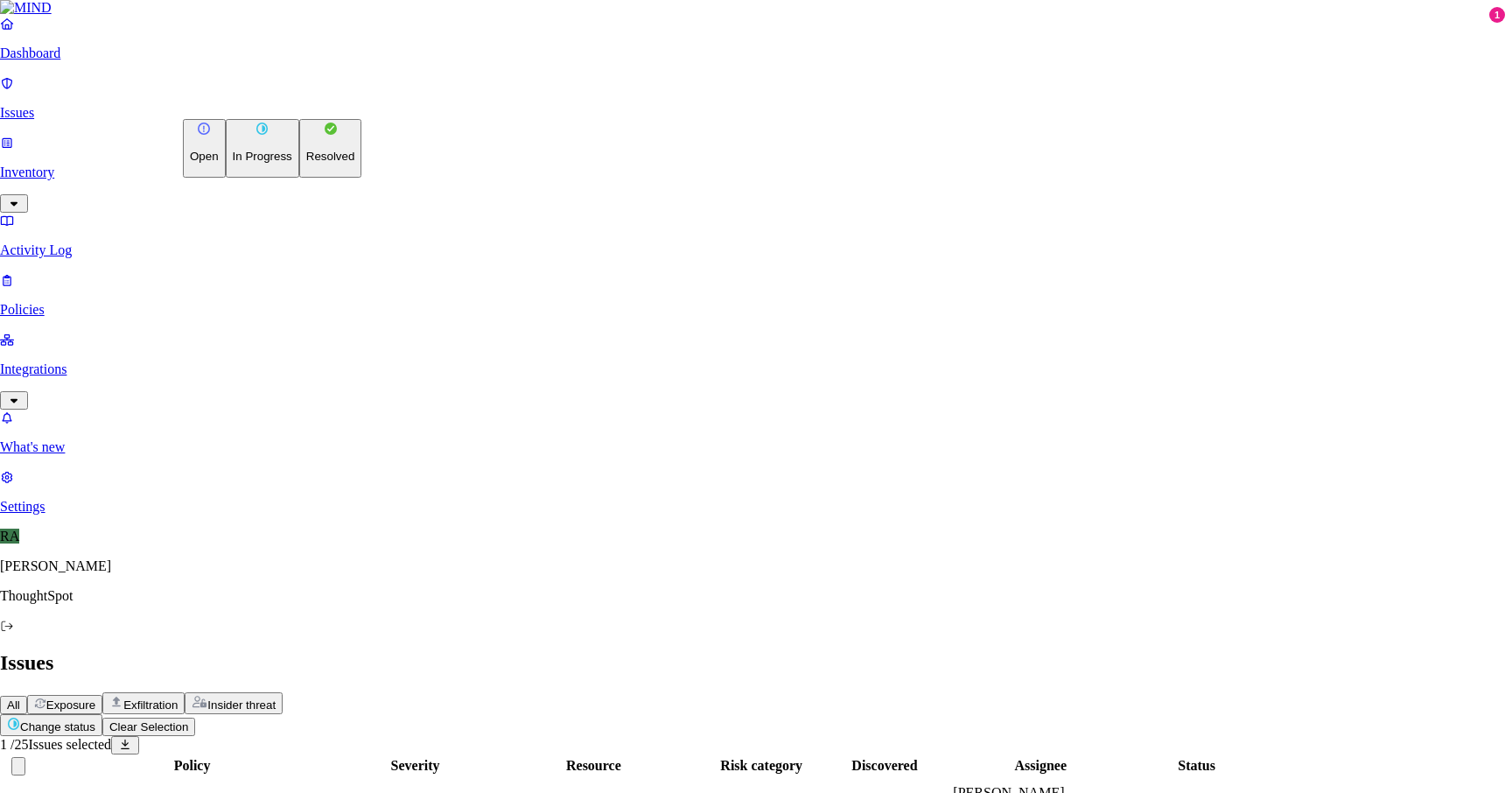
click at [299, 177] on button "Resolved" at bounding box center [330, 149] width 63 height 59
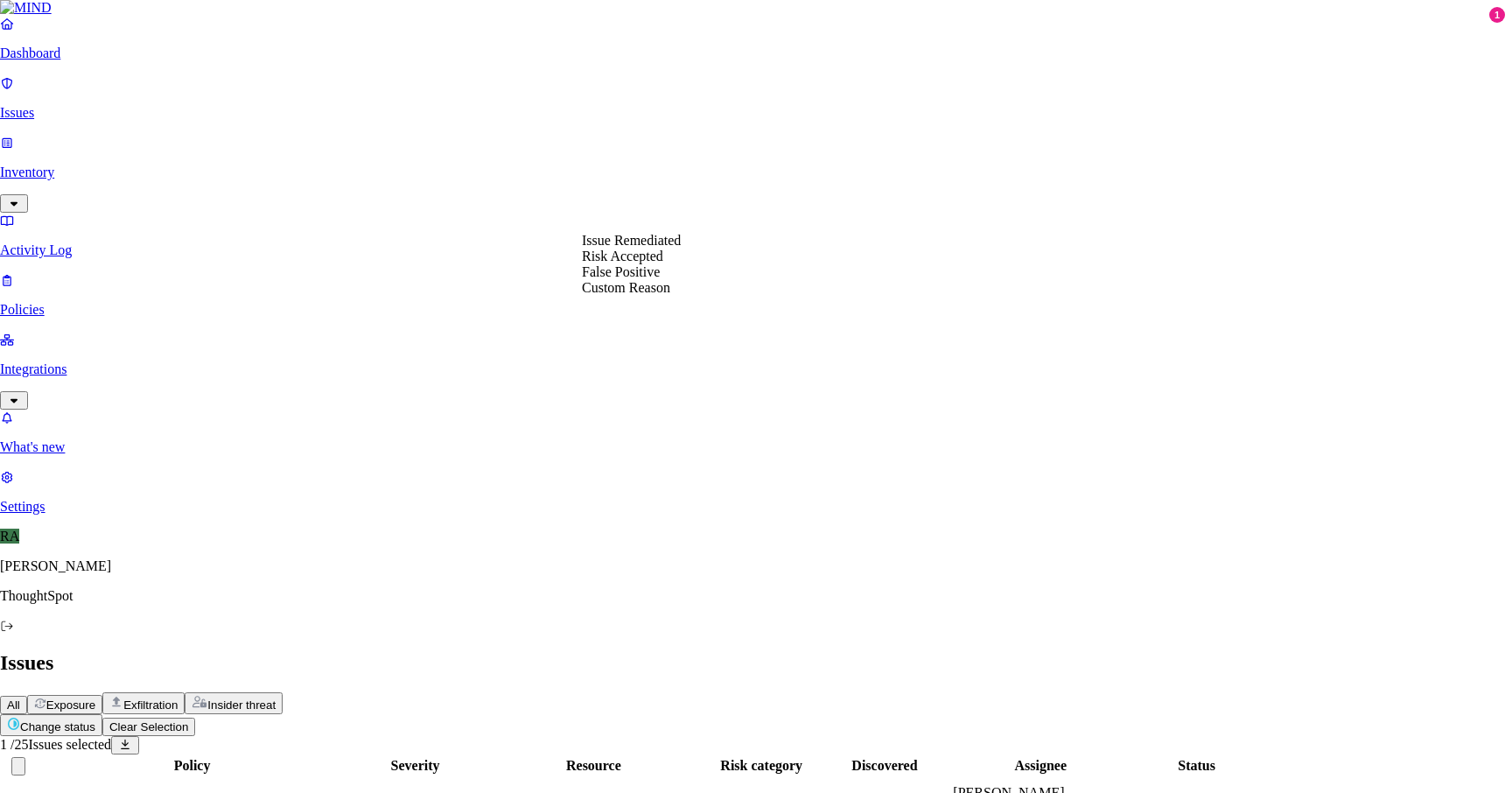
select select "Risk Accepted"
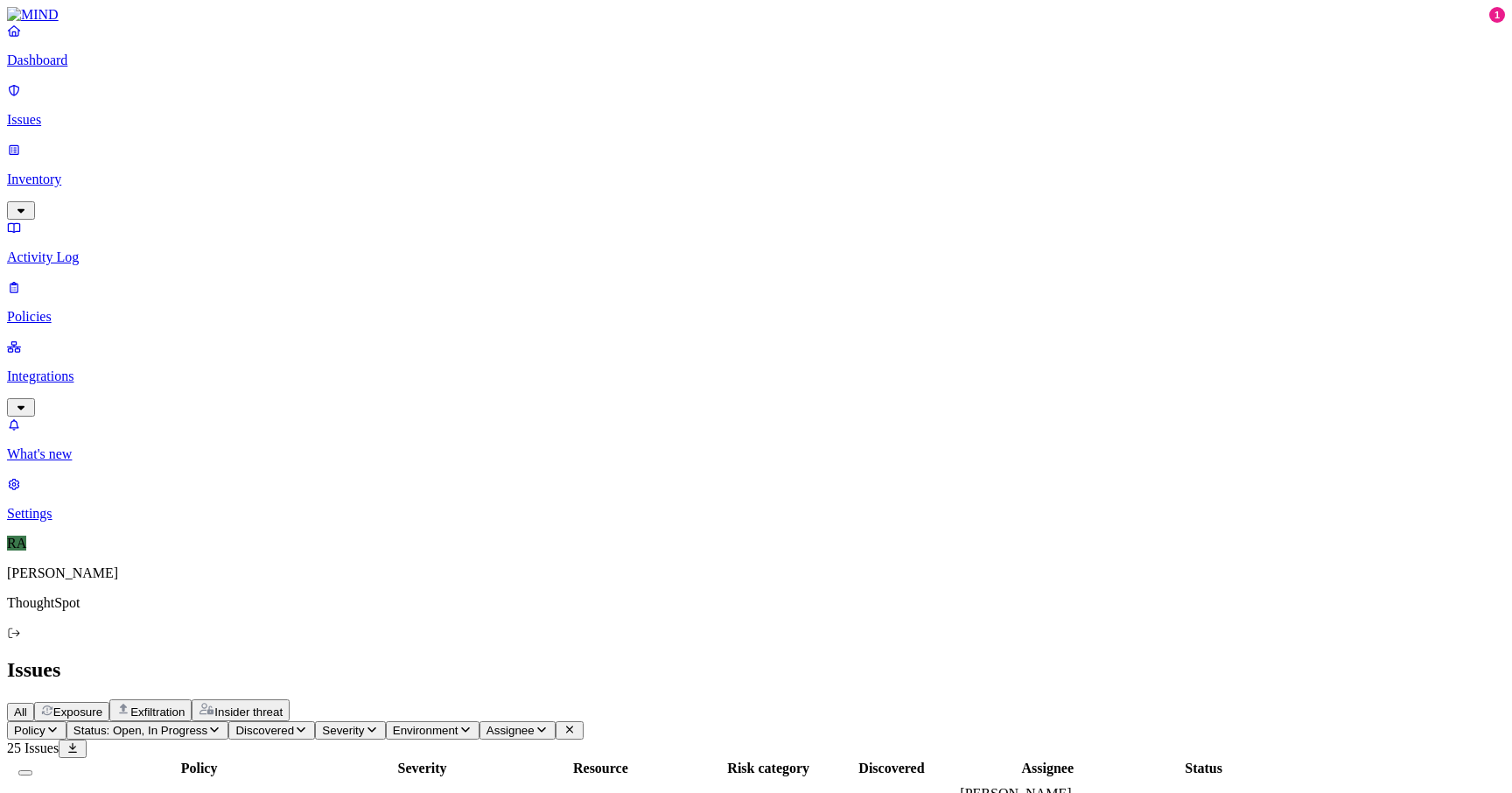
scroll to position [195, 0]
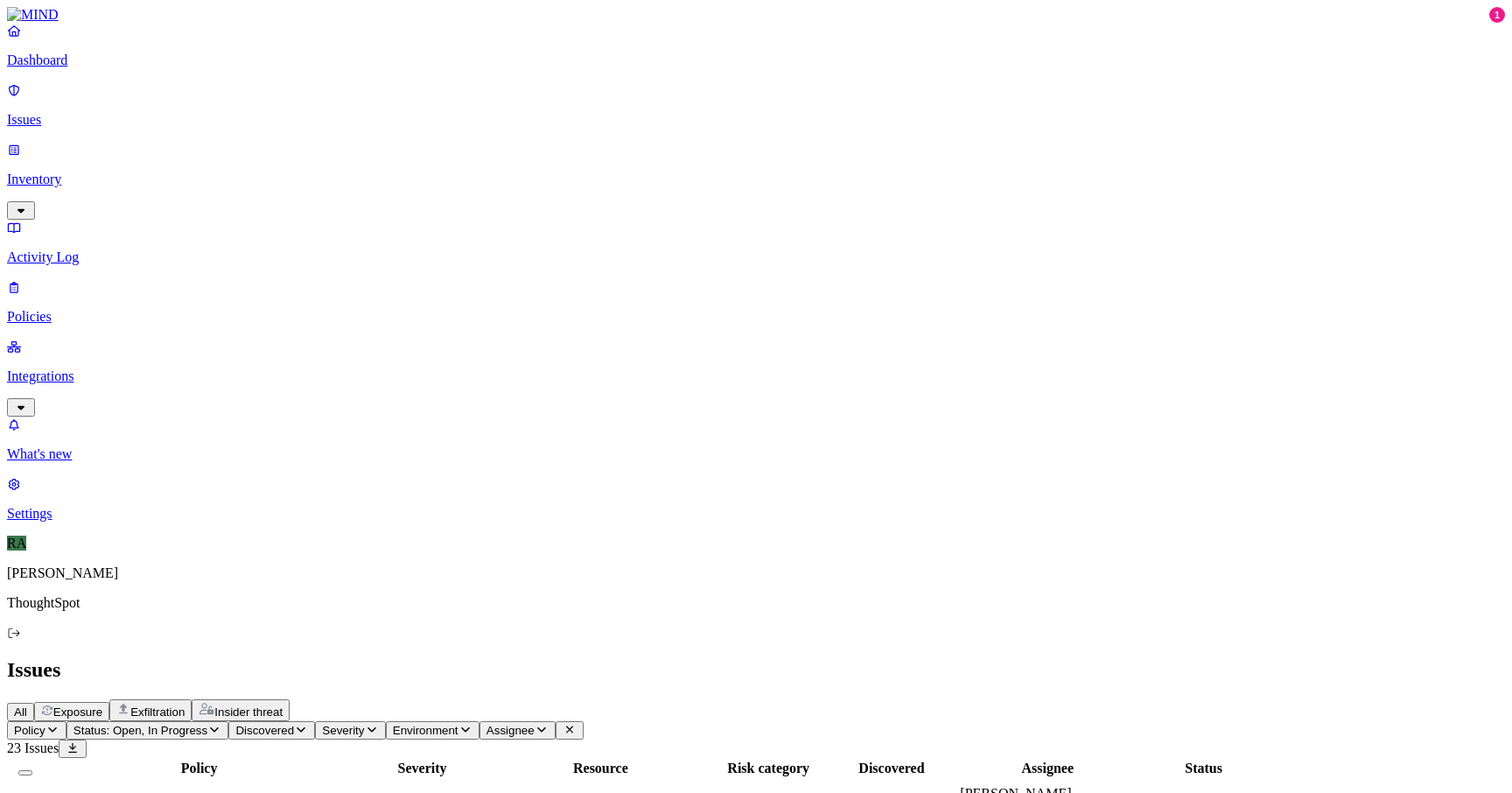
scroll to position [119, 0]
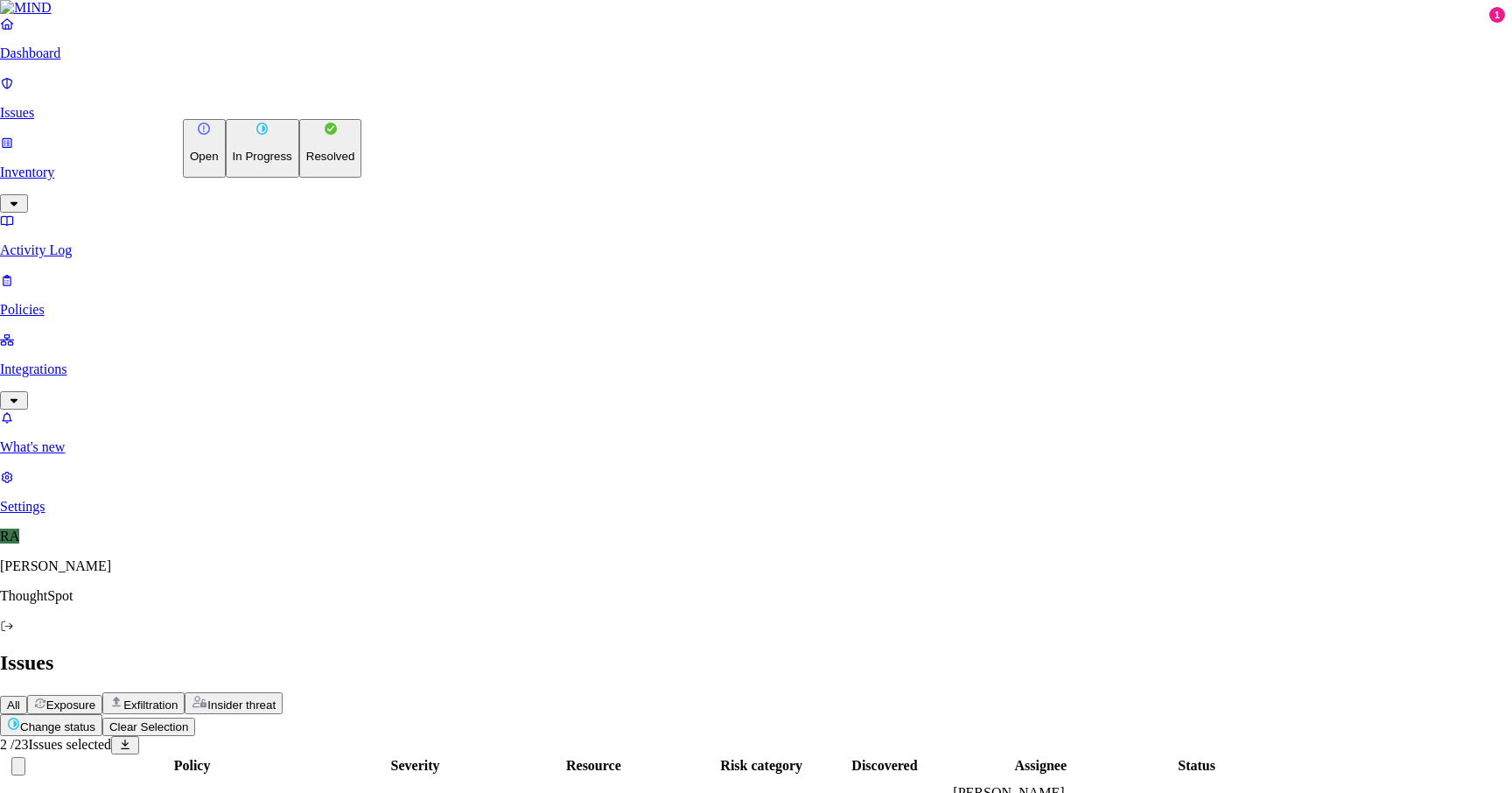
click at [306, 162] on p "Resolved" at bounding box center [330, 156] width 49 height 13
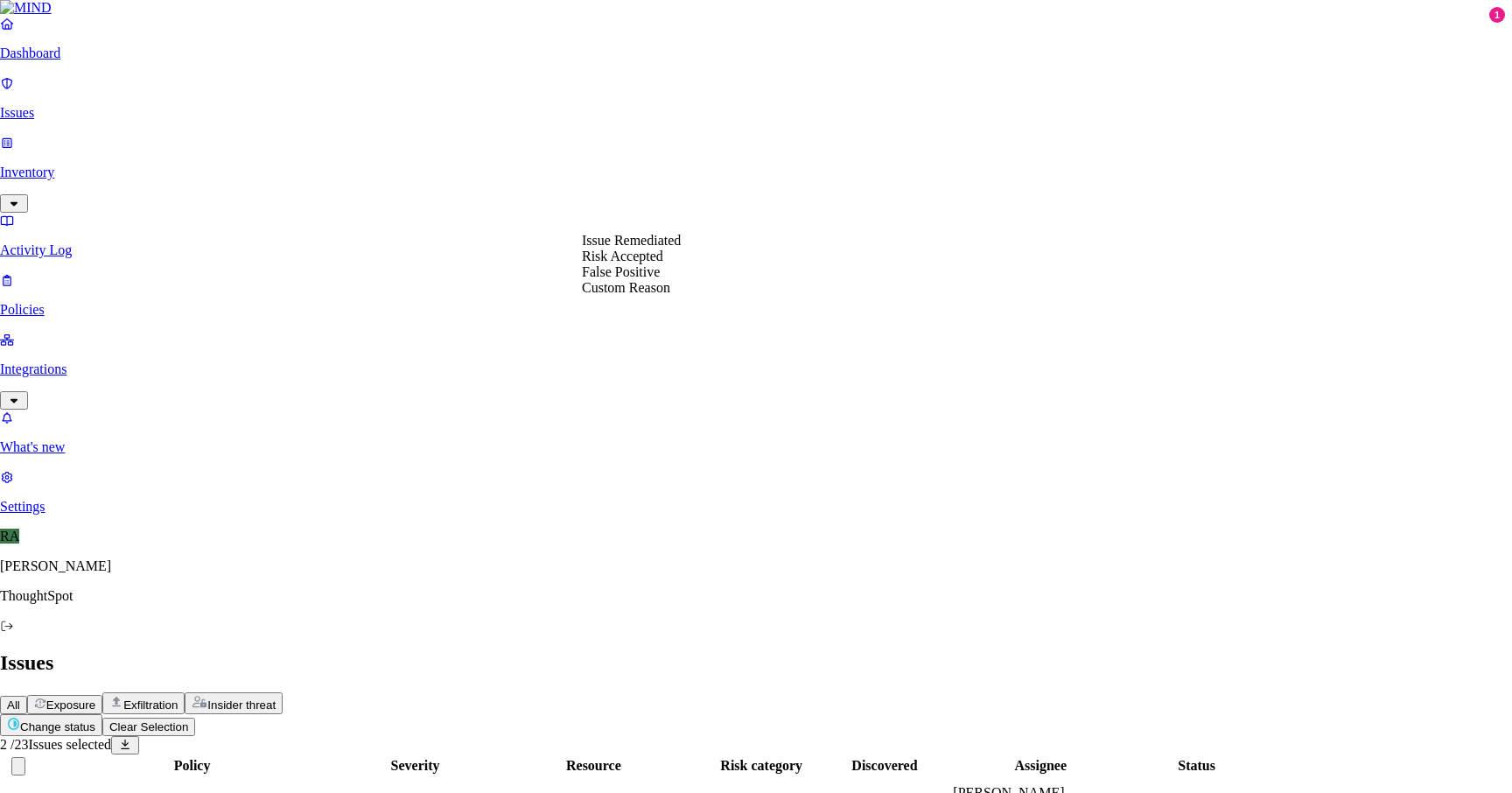
select select "Custom Reason"
type textarea "sample keys and user deleted these files"
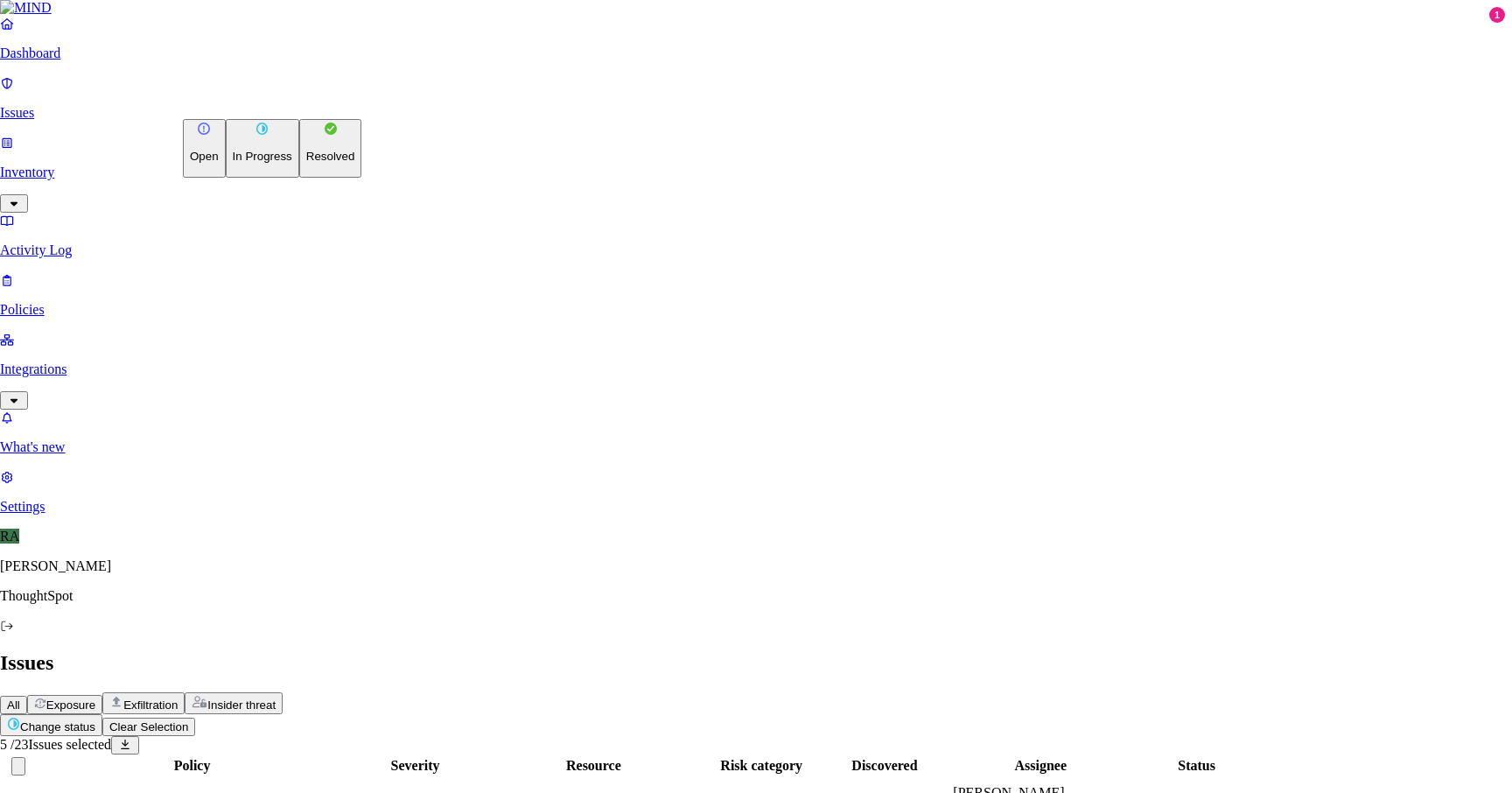
click at [306, 162] on p "Resolved" at bounding box center [330, 156] width 49 height 13
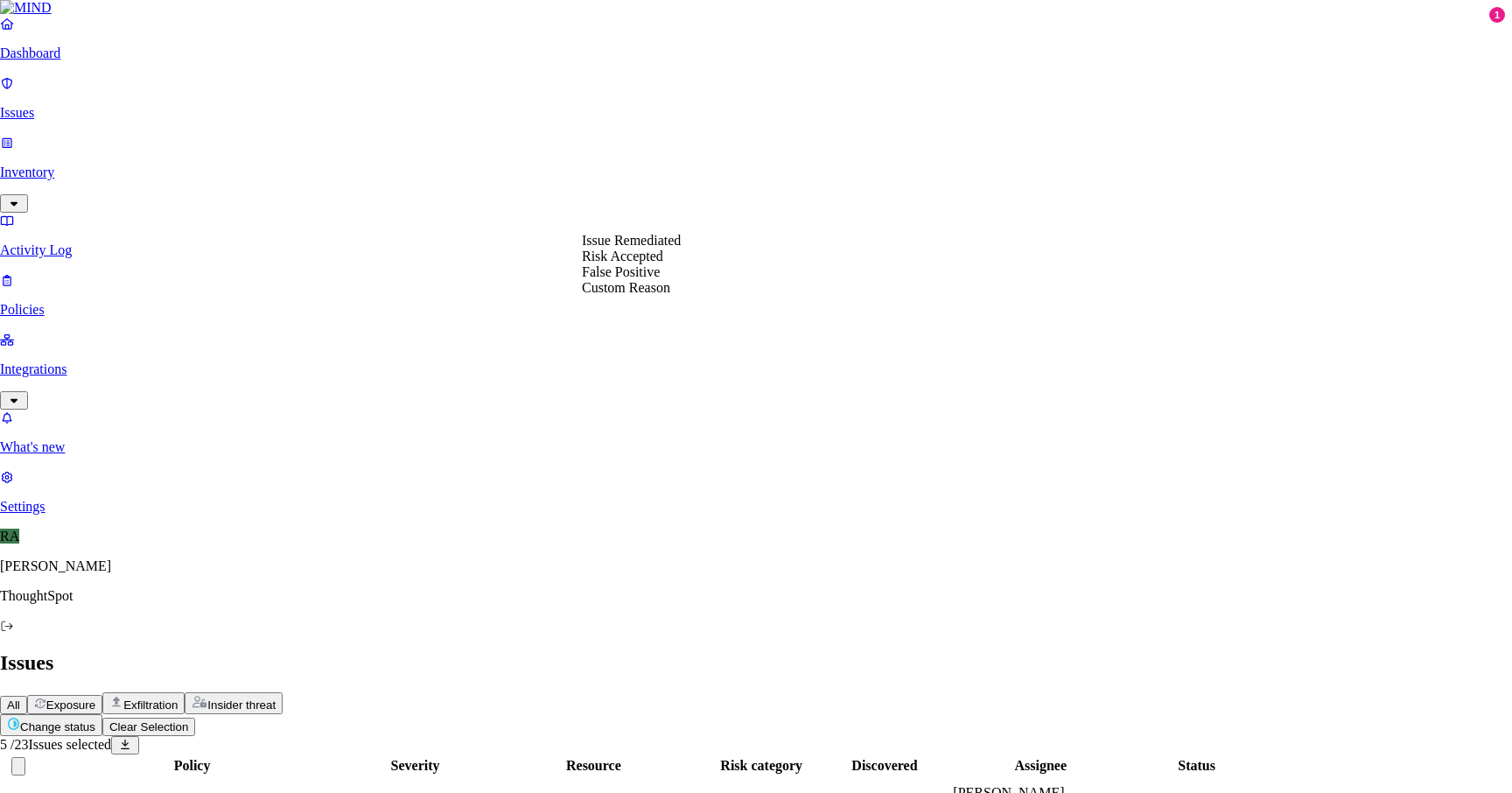
select select "Custom Reason"
type textarea "User deleted those files"
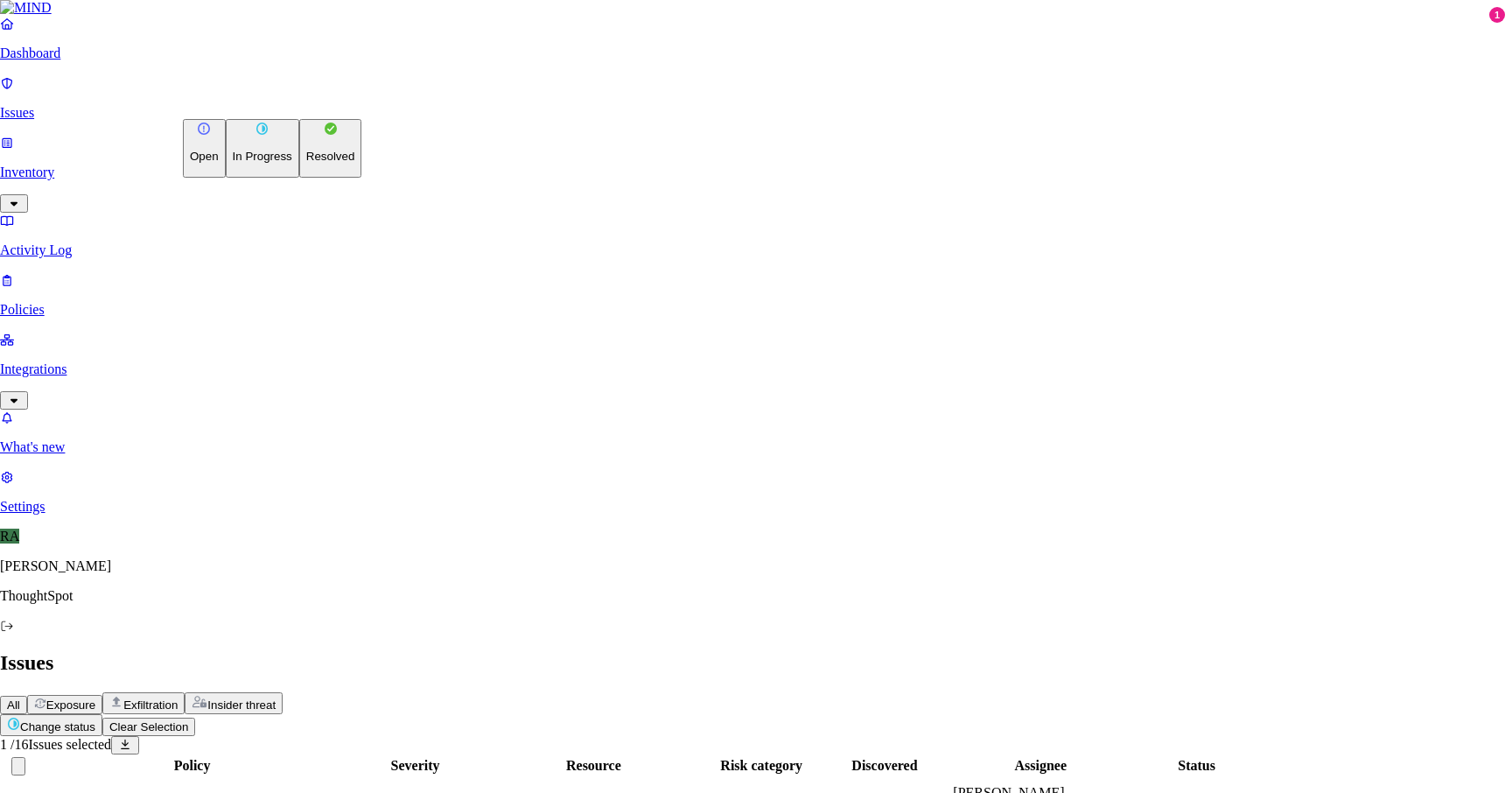
click at [306, 162] on p "Resolved" at bounding box center [330, 156] width 49 height 13
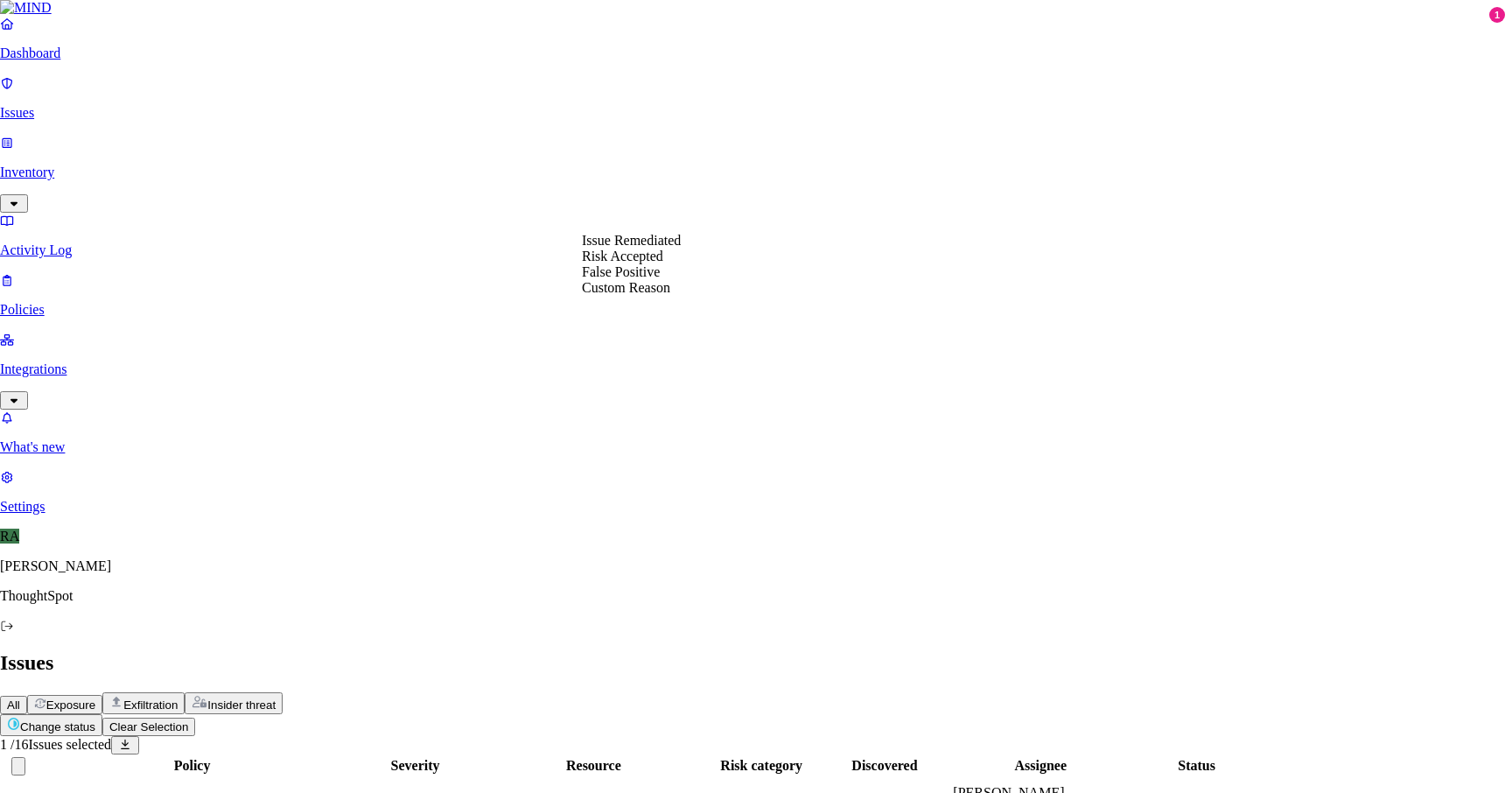
select select "Risk Accepted"
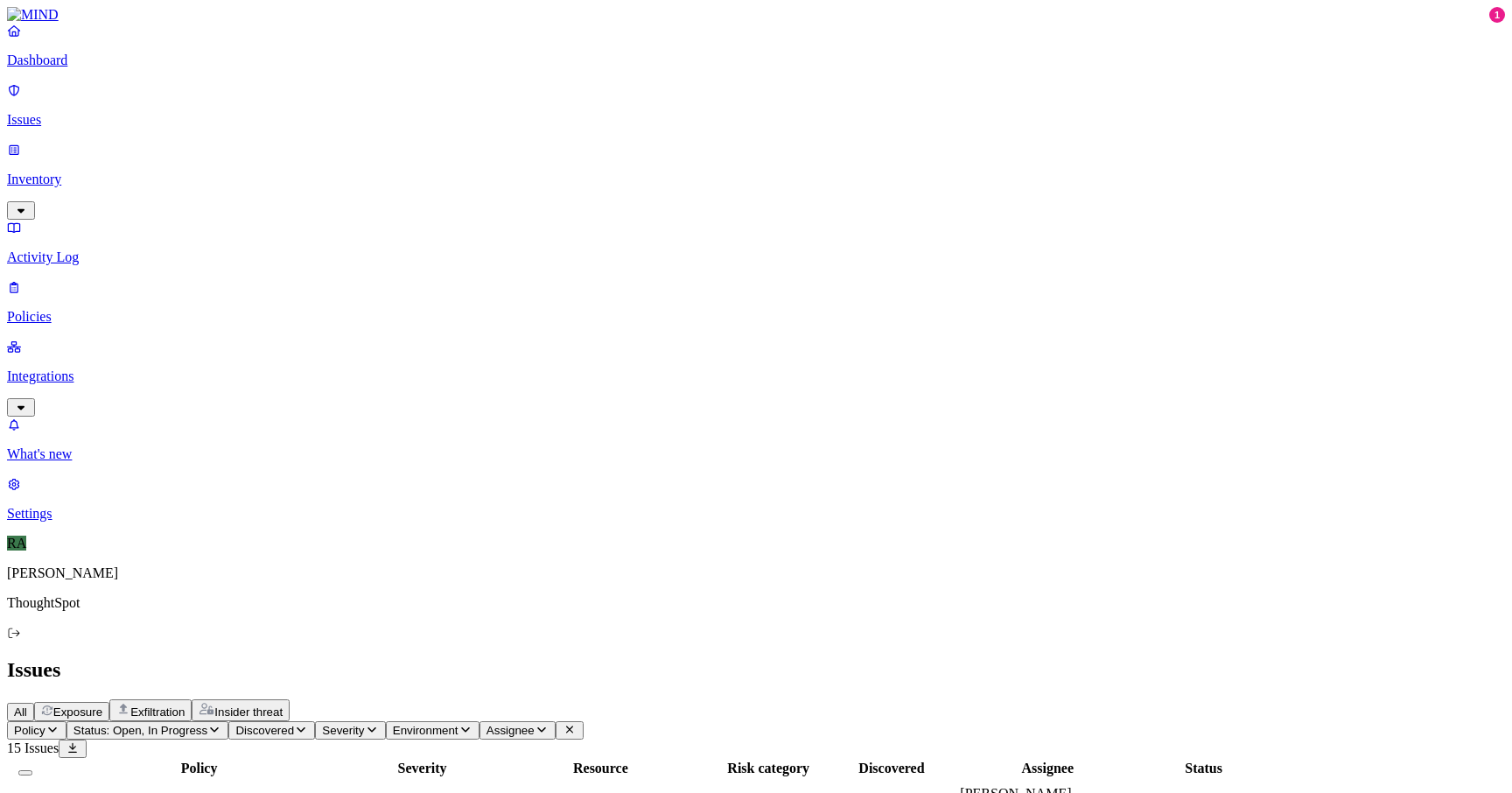
scroll to position [250, 0]
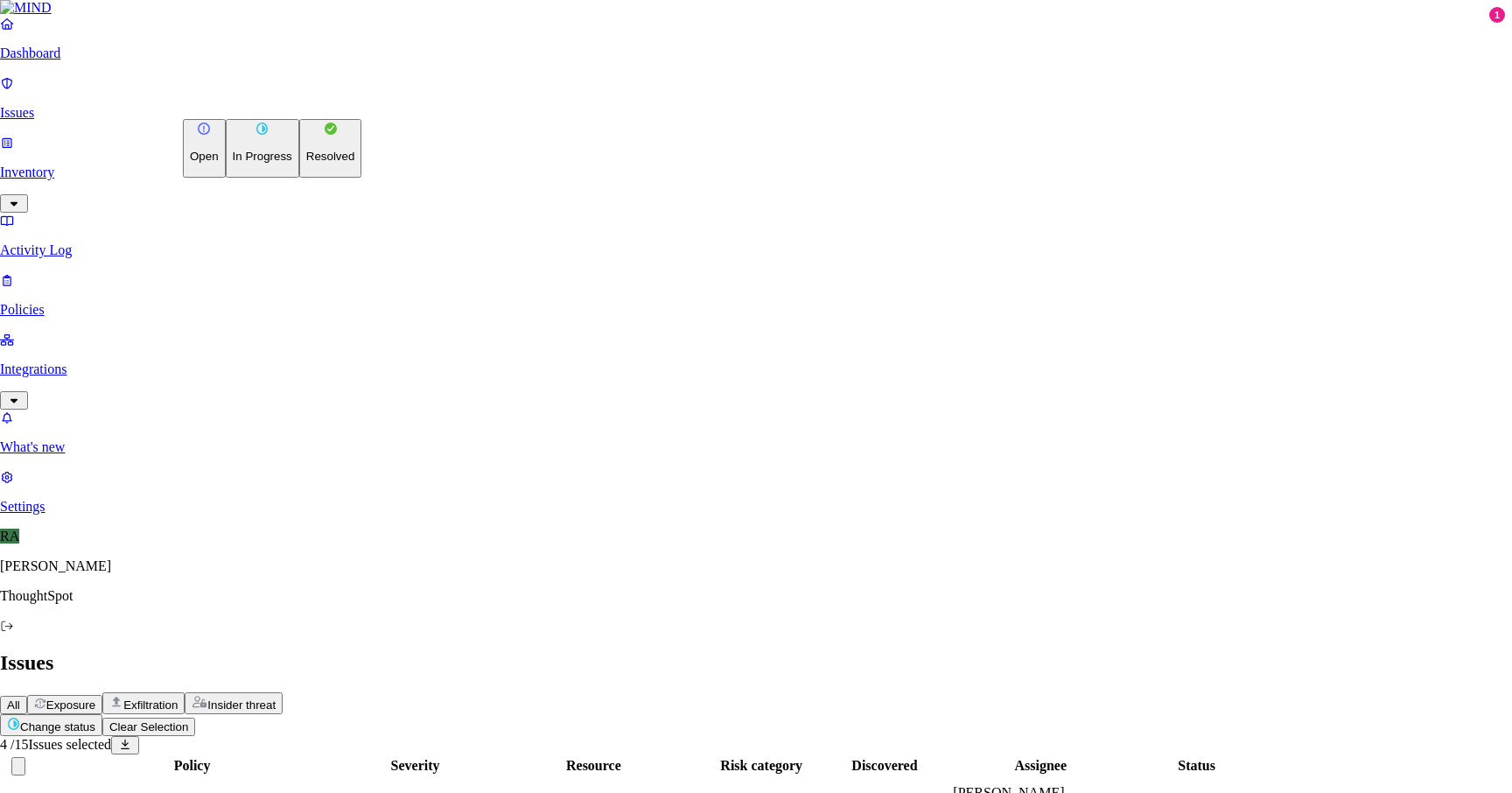
click at [306, 162] on p "Resolved" at bounding box center [330, 156] width 49 height 13
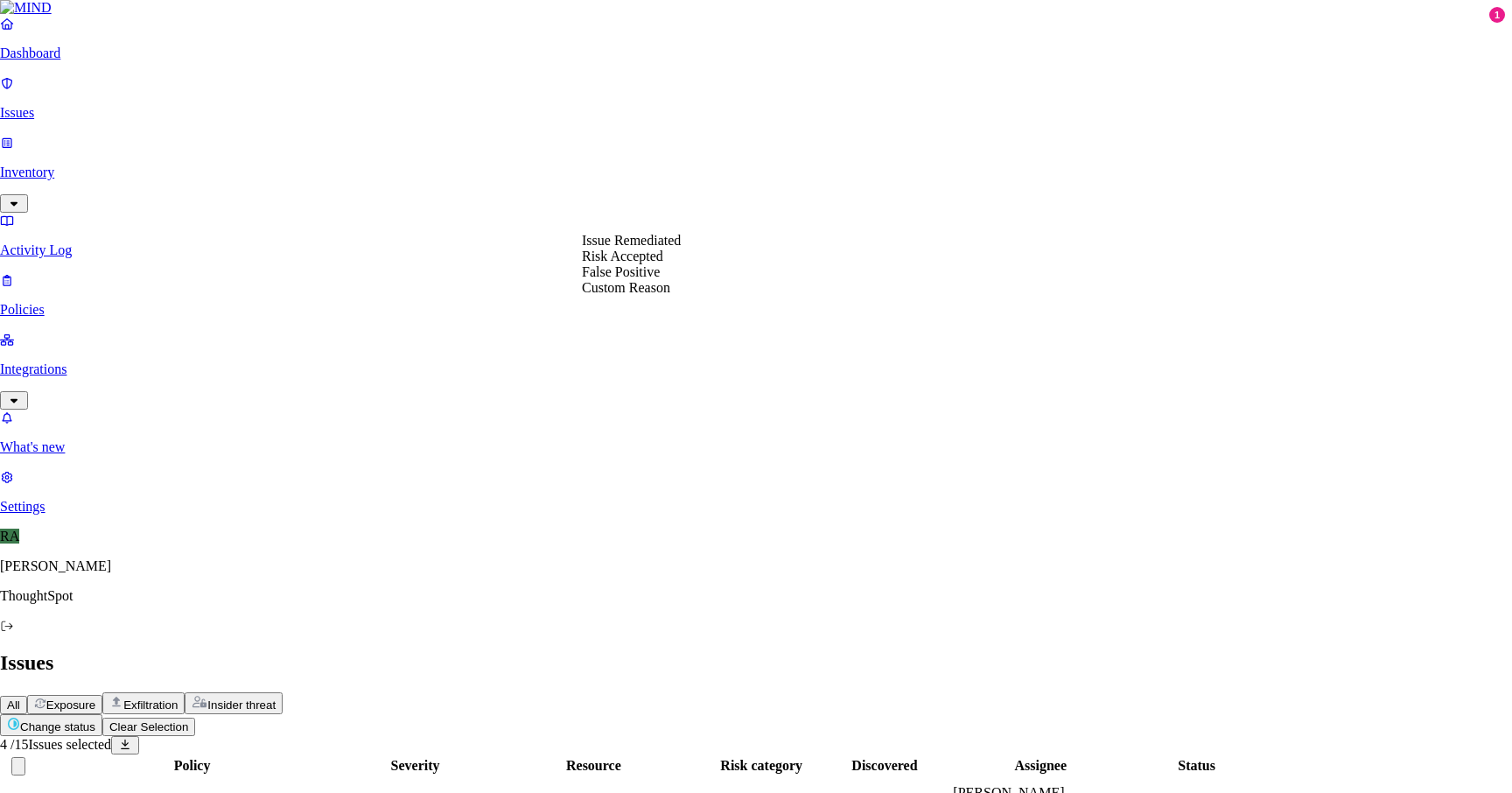
select select "Risk Accepted"
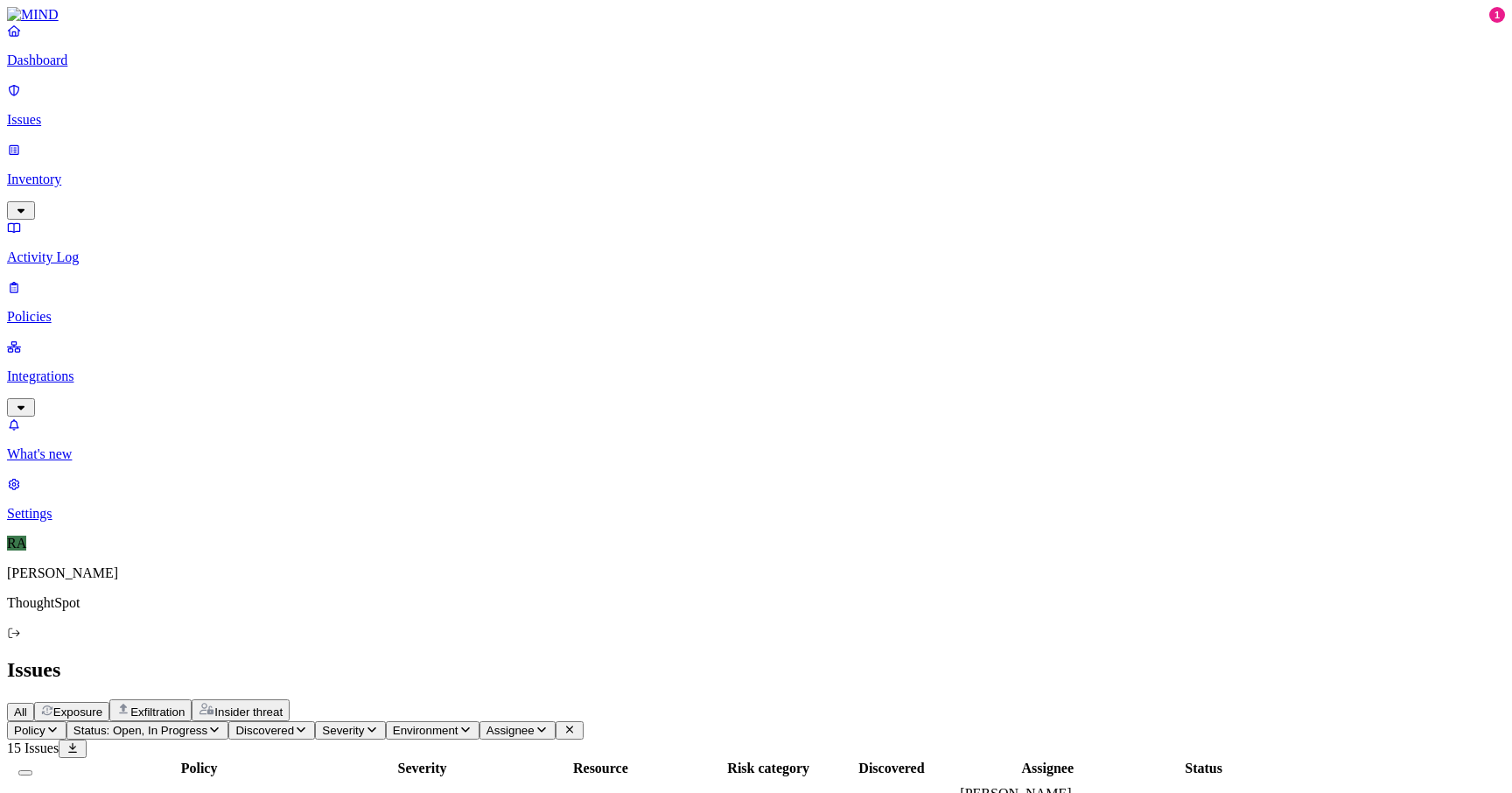
drag, startPoint x: 1116, startPoint y: 210, endPoint x: 1021, endPoint y: 210, distance: 95.0
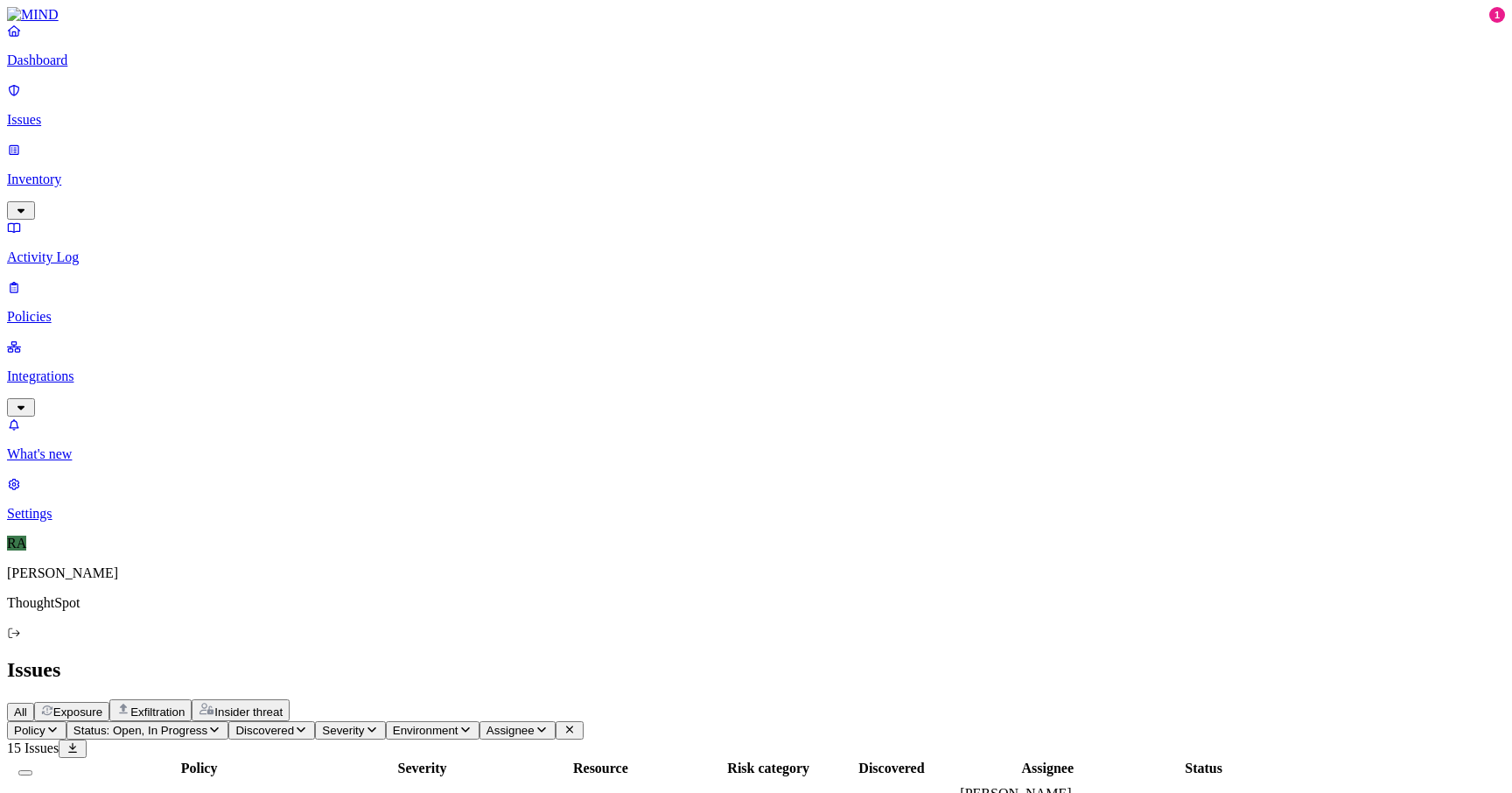
copy span "[PERSON_NAME]"
drag, startPoint x: 1284, startPoint y: 63, endPoint x: 1062, endPoint y: 61, distance: 222.0
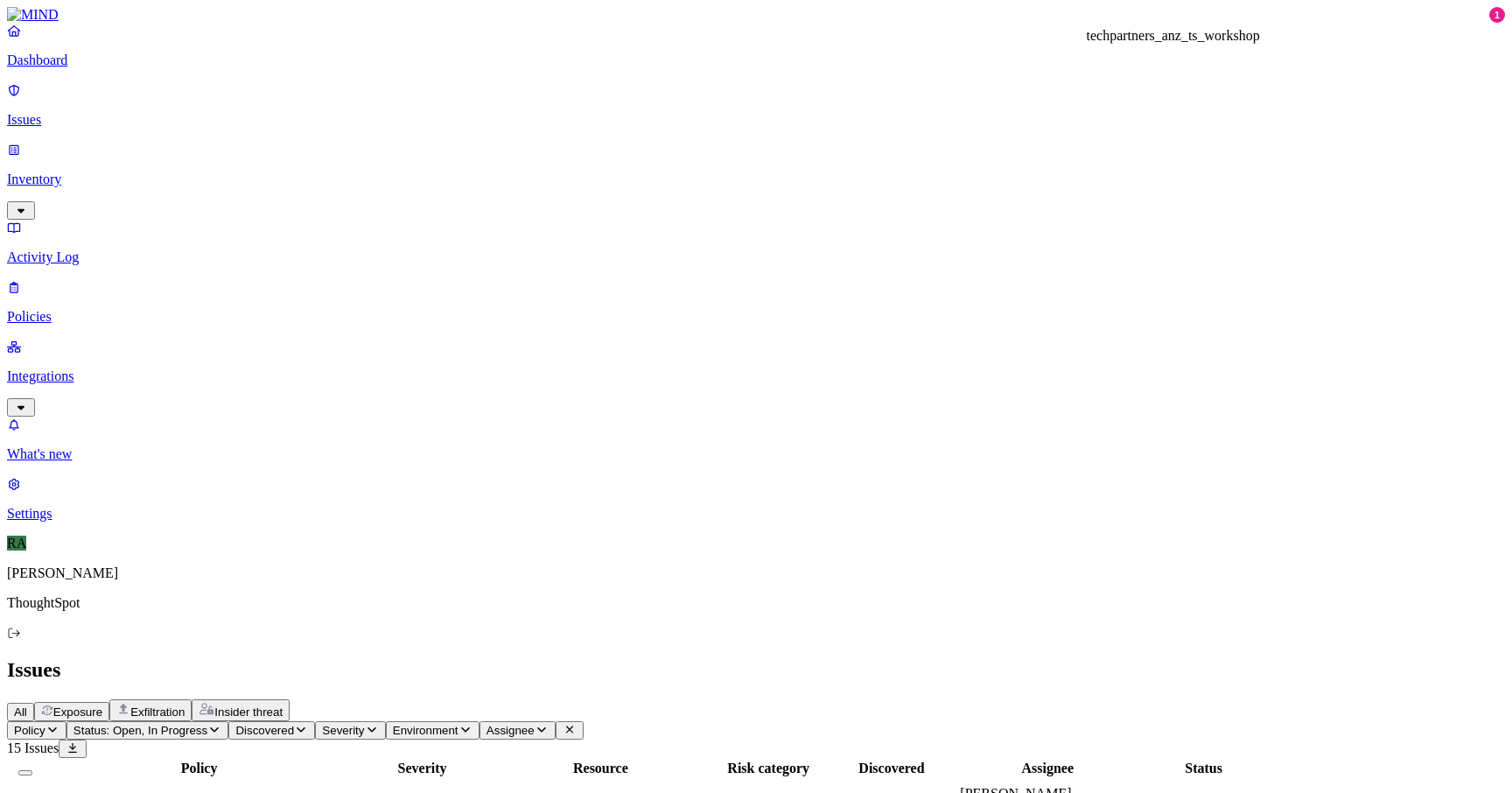
copy h3 "techpartners_anz_ts_workshop"
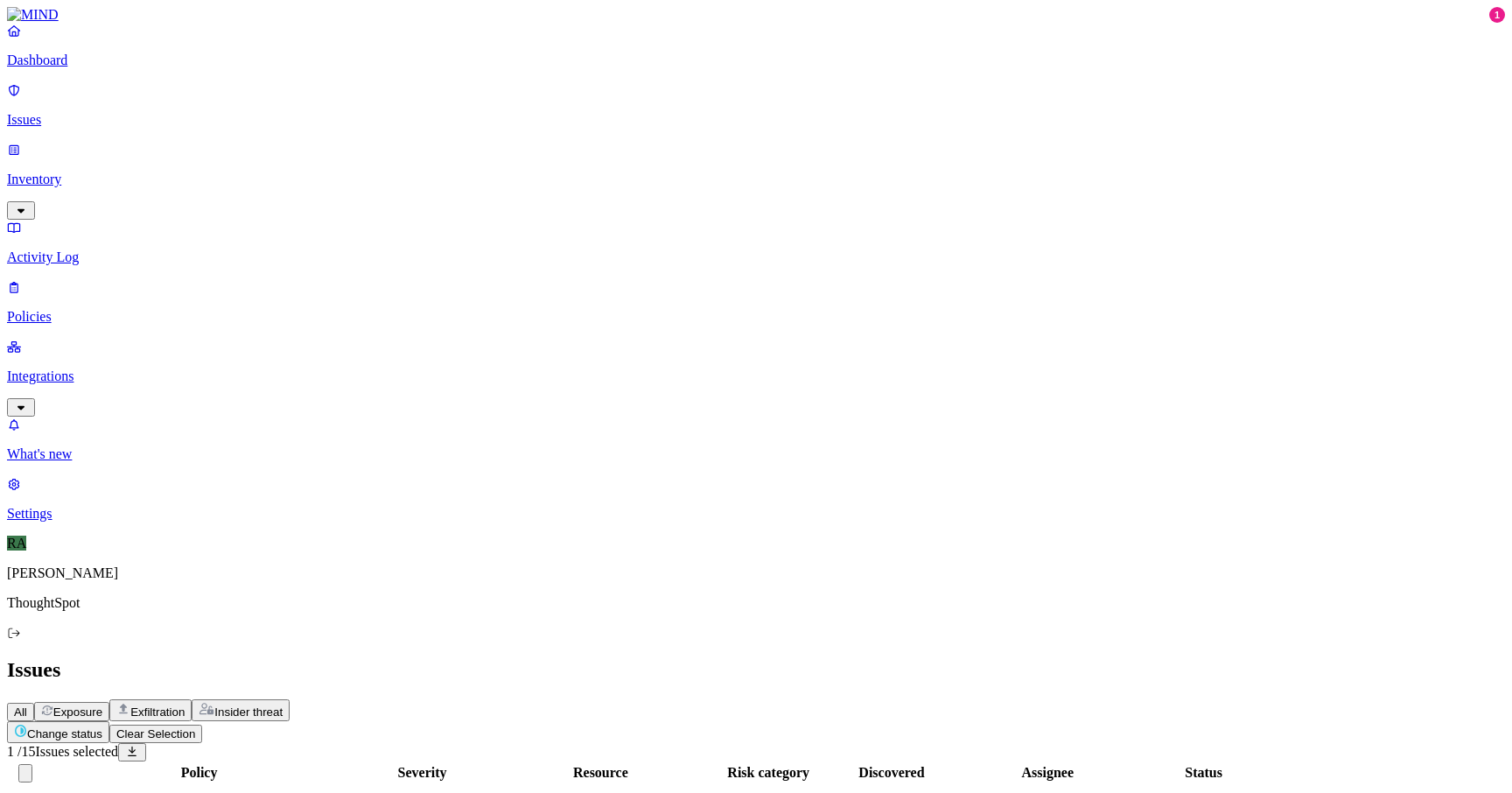
click at [275, 101] on html "Dashboard Issues Inventory Activity Log Policies Integrations What's new 1 Sett…" at bounding box center [756, 736] width 1512 height 1472
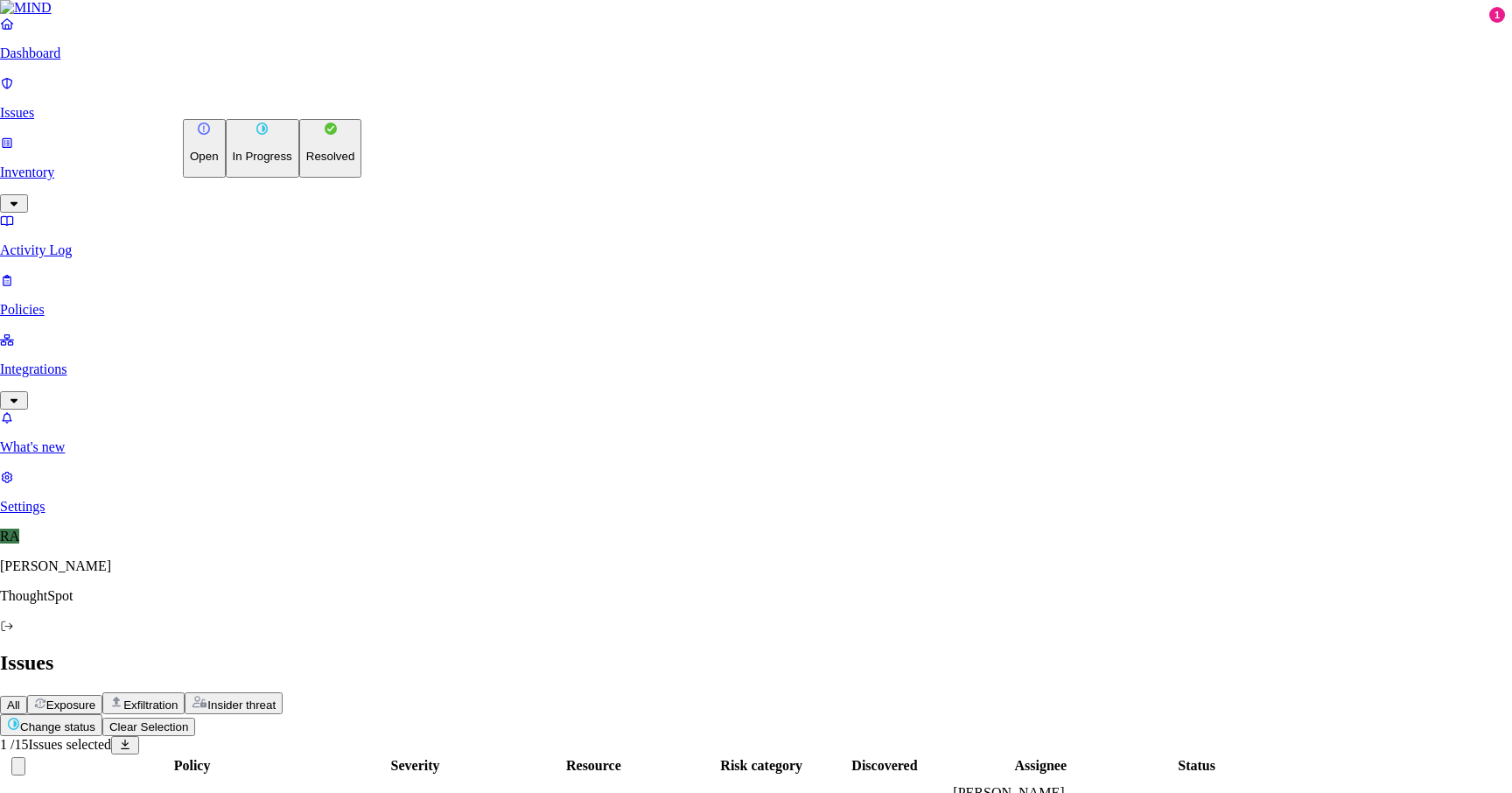
click at [241, 162] on p "In Progress" at bounding box center [262, 156] width 59 height 13
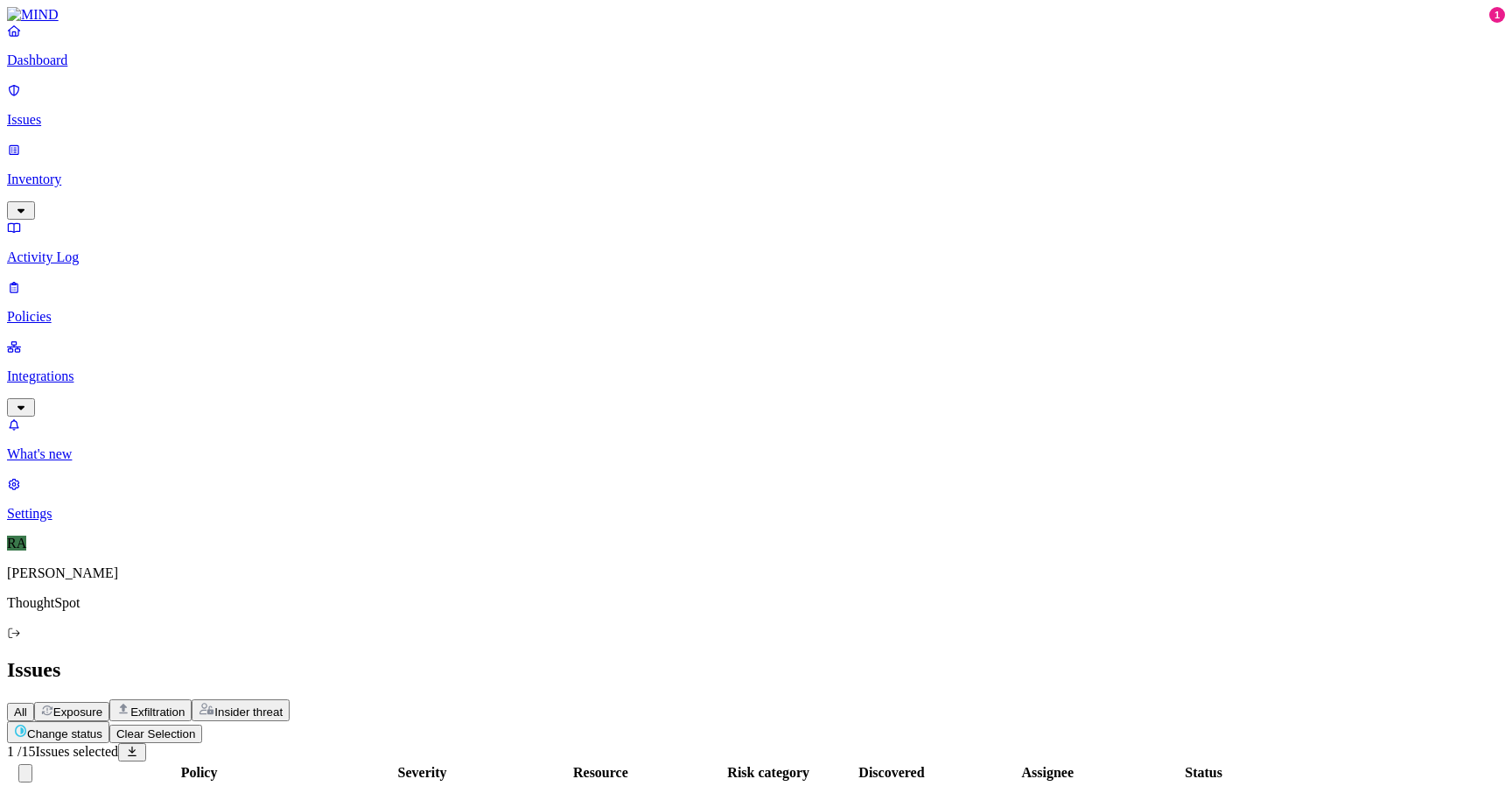
click at [286, 101] on html "Dashboard Issues Inventory Activity Log Policies Integrations What's new 1 Sett…" at bounding box center [756, 736] width 1512 height 1472
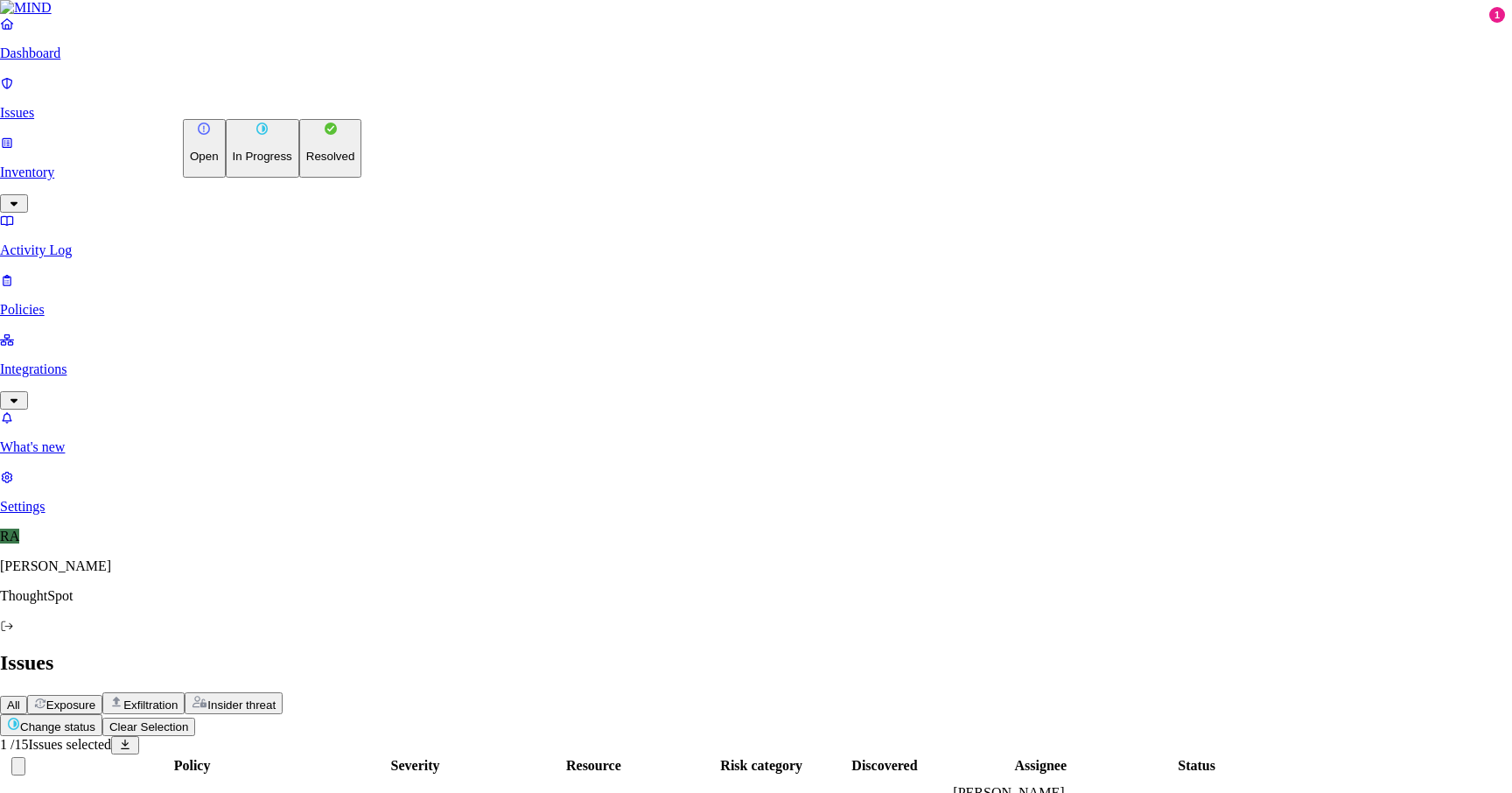
click at [306, 162] on p "Resolved" at bounding box center [330, 156] width 49 height 13
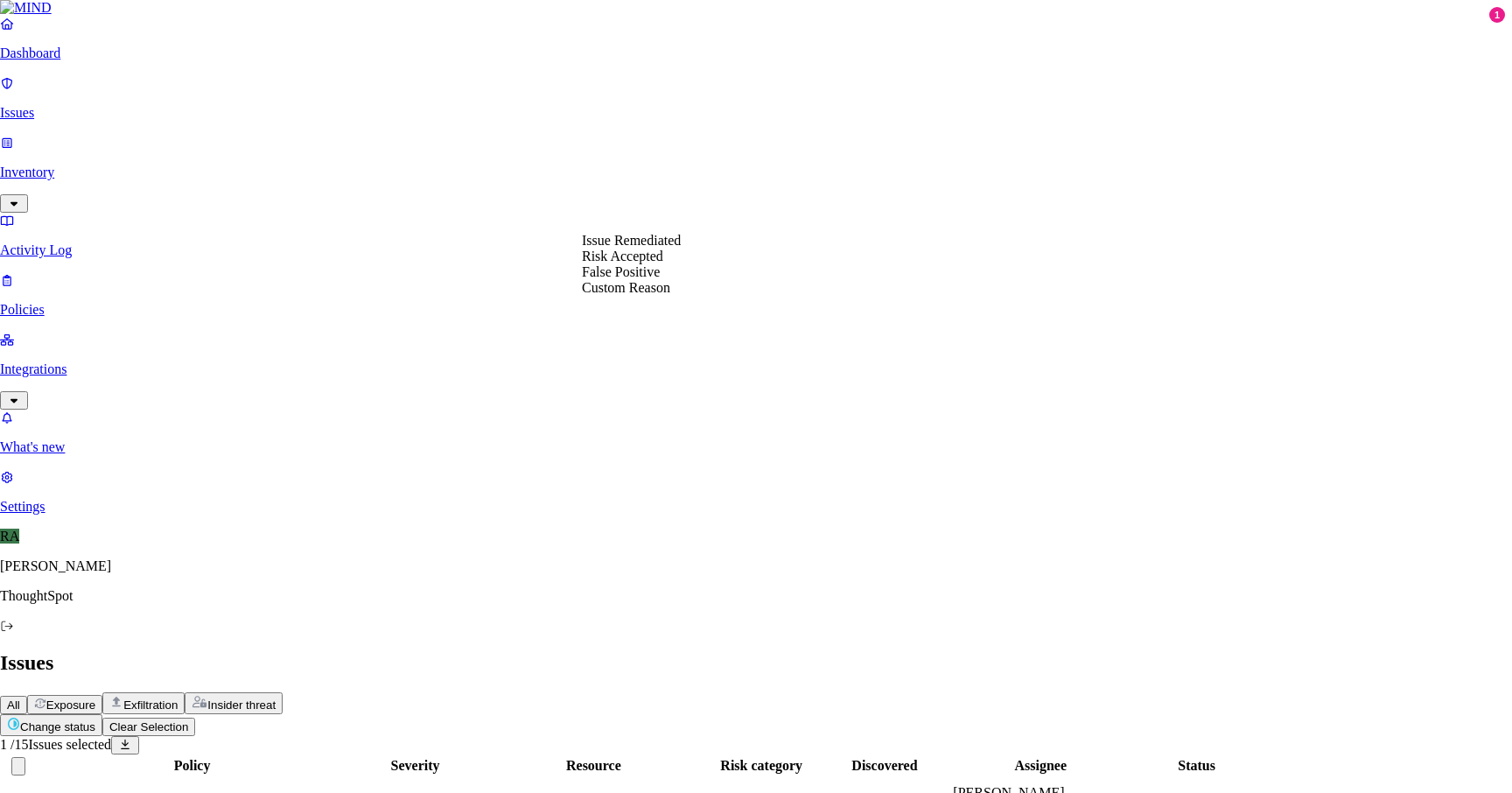
select select "Risk Accepted"
drag, startPoint x: 631, startPoint y: 273, endPoint x: 631, endPoint y: 284, distance: 11.0
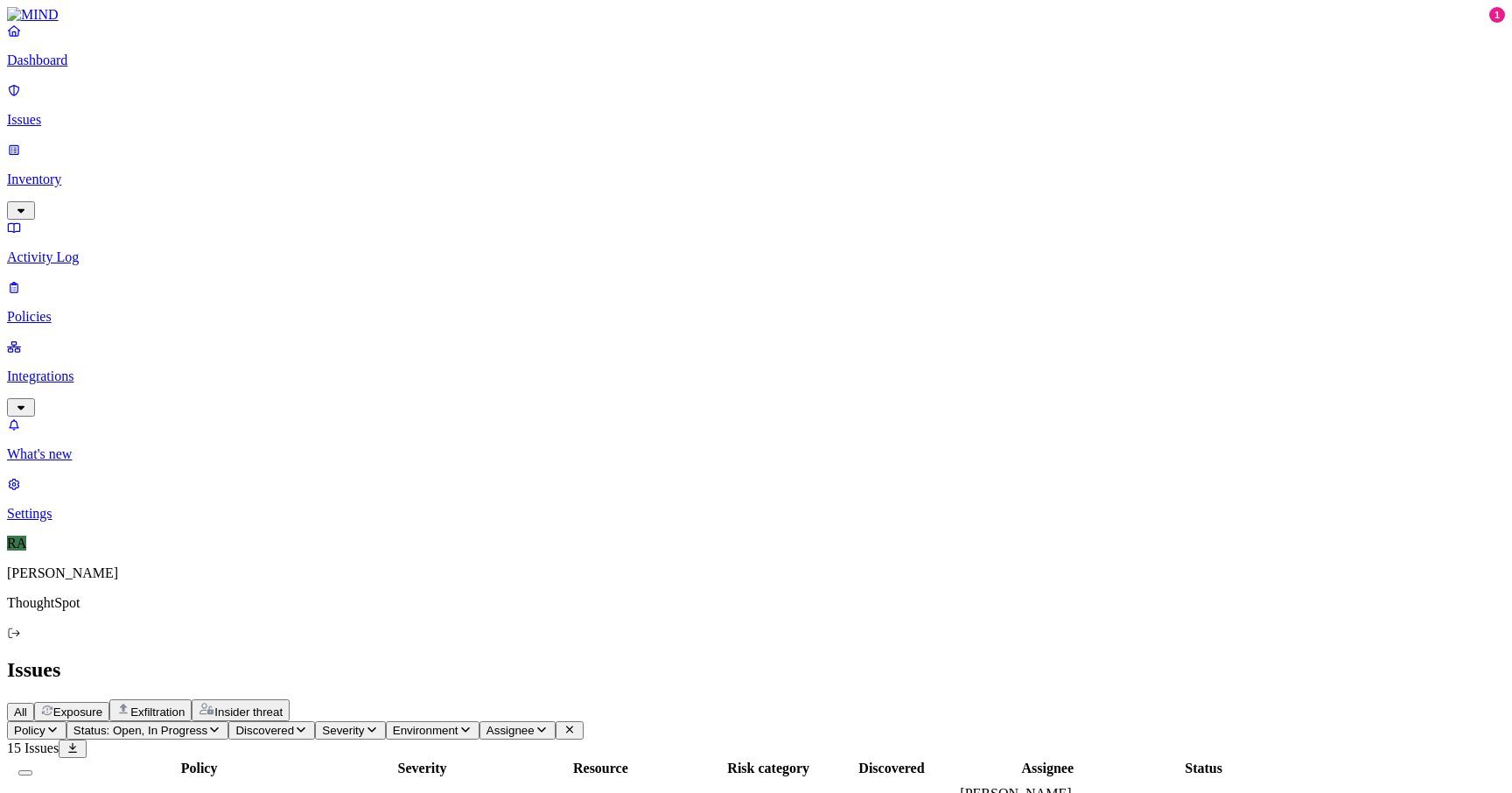
copy span "personal"
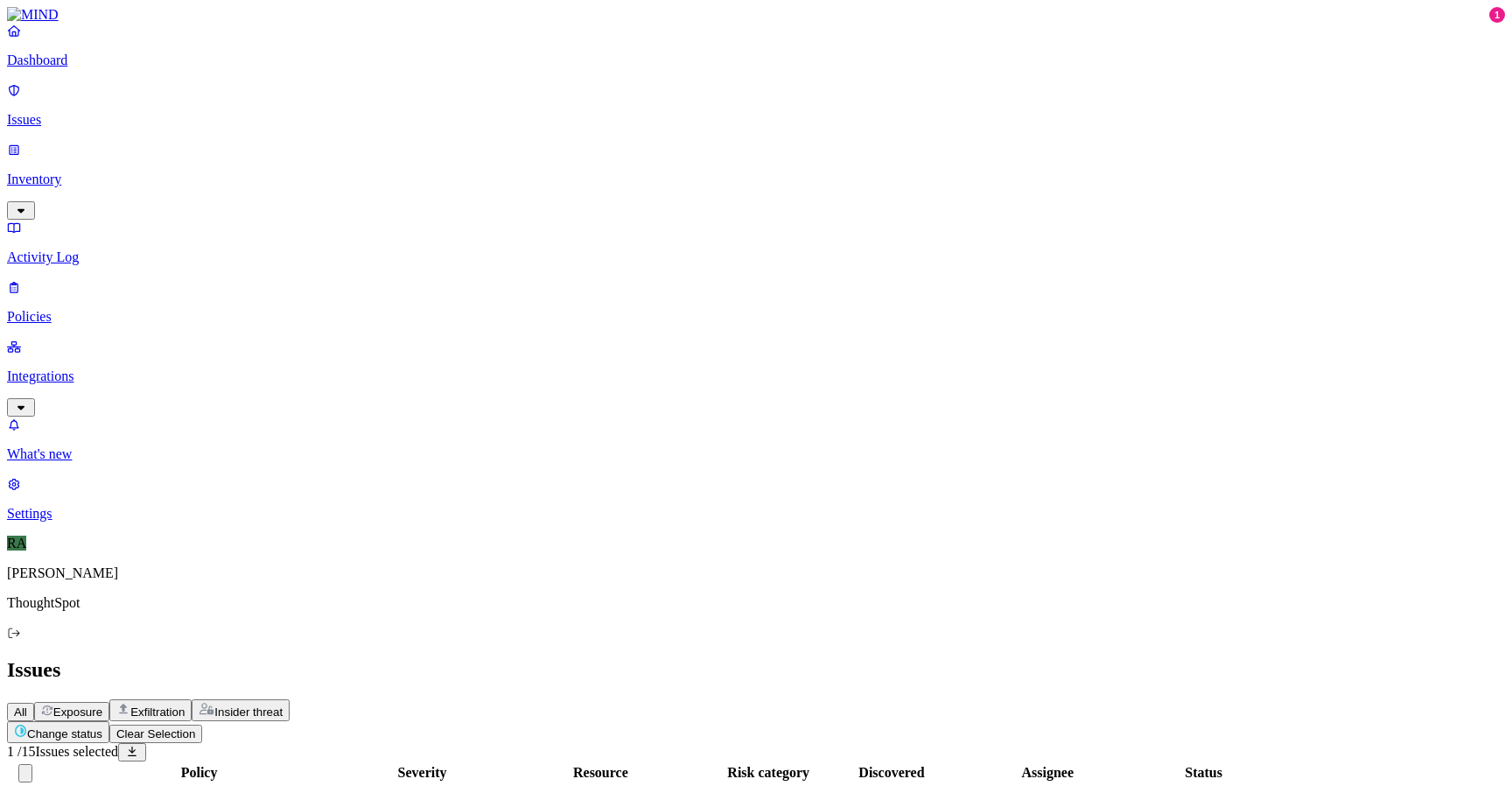
click at [276, 105] on html "Dashboard Issues Inventory Activity Log Policies Integrations What's new 1 Sett…" at bounding box center [756, 703] width 1512 height 1405
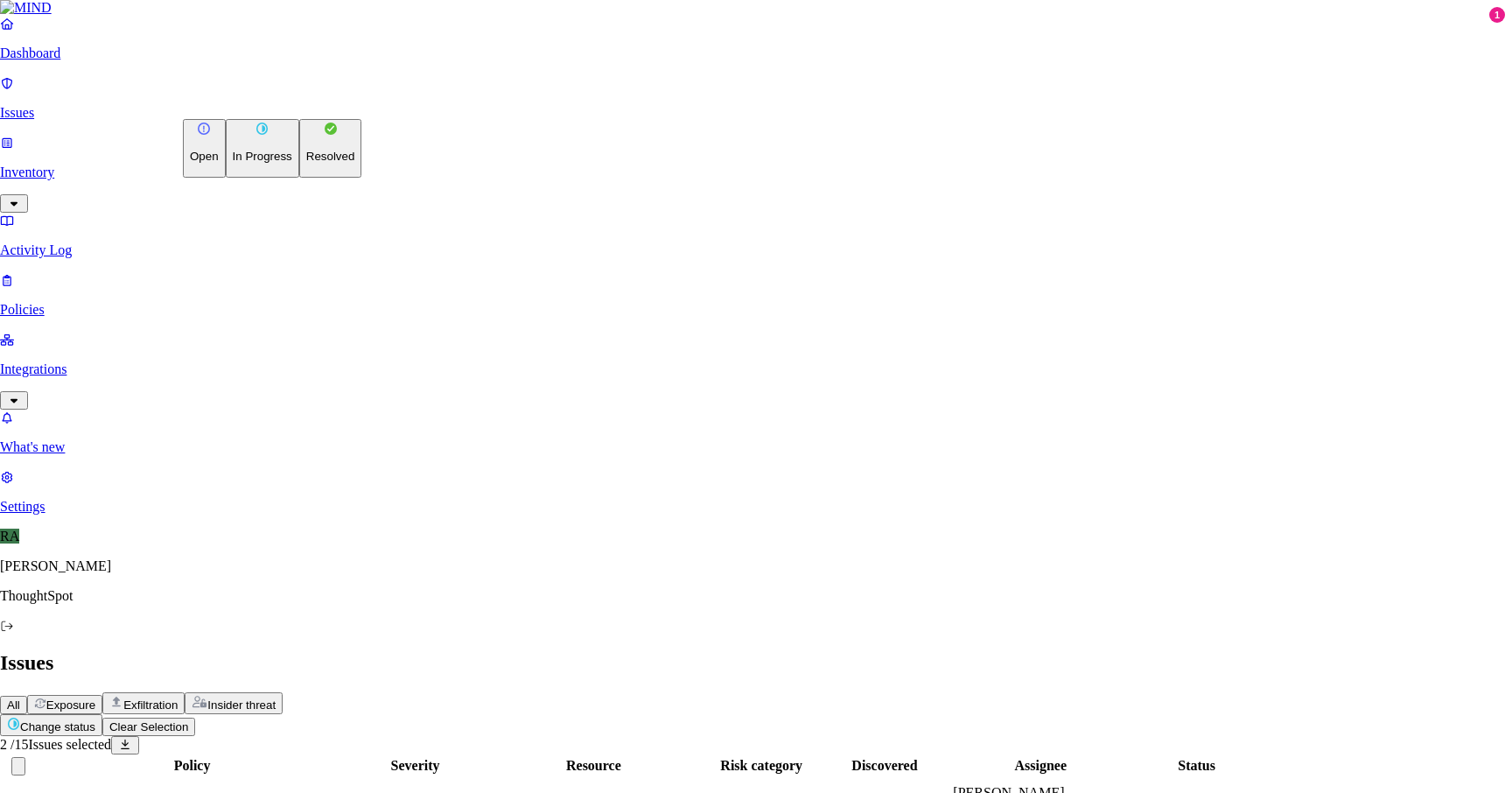
click at [299, 177] on button "Resolved" at bounding box center [330, 149] width 63 height 59
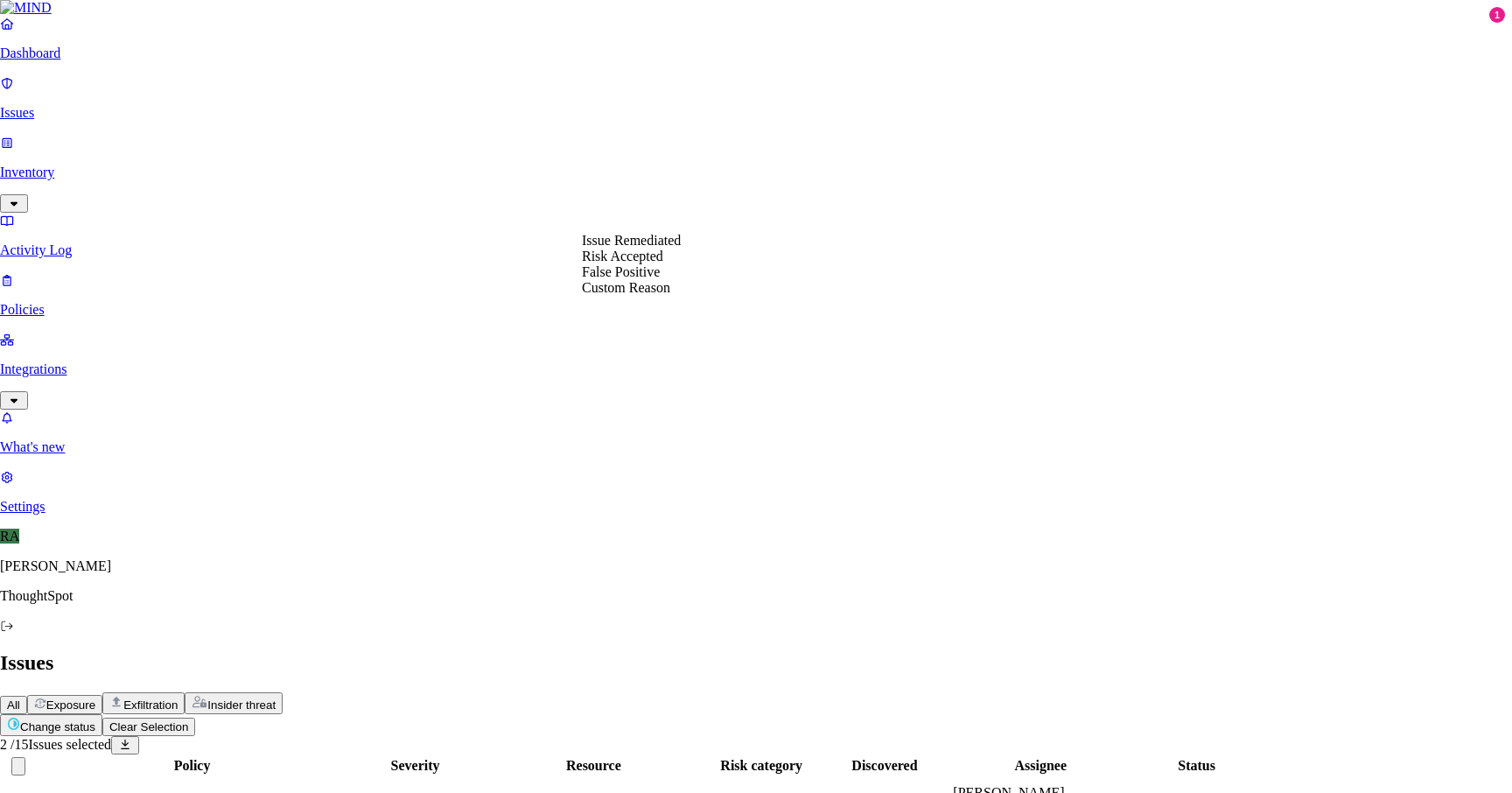
select select "Risk Accepted"
